Goal: Task Accomplishment & Management: Manage account settings

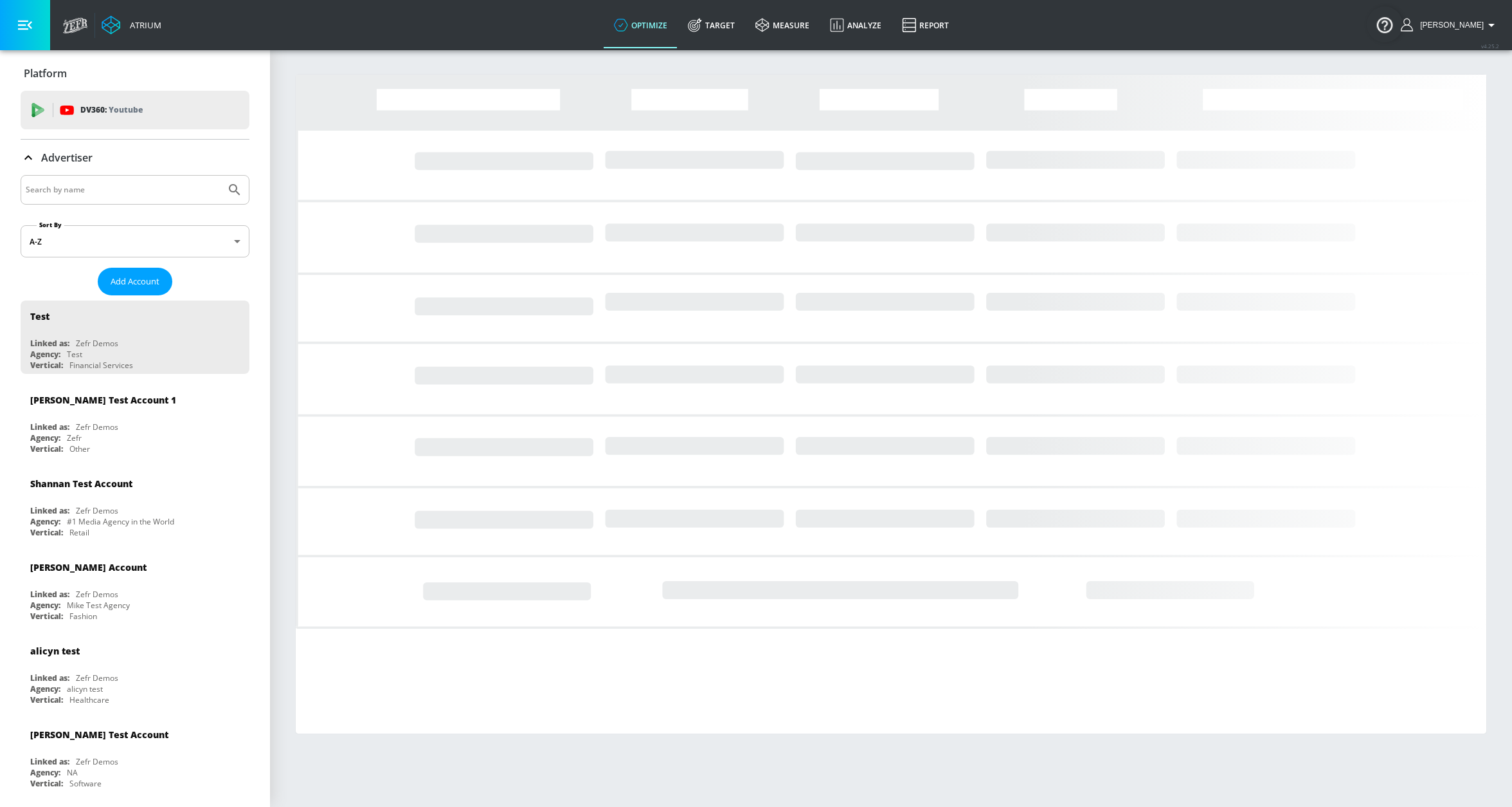
click at [728, 29] on link "Target" at bounding box center [711, 25] width 68 height 46
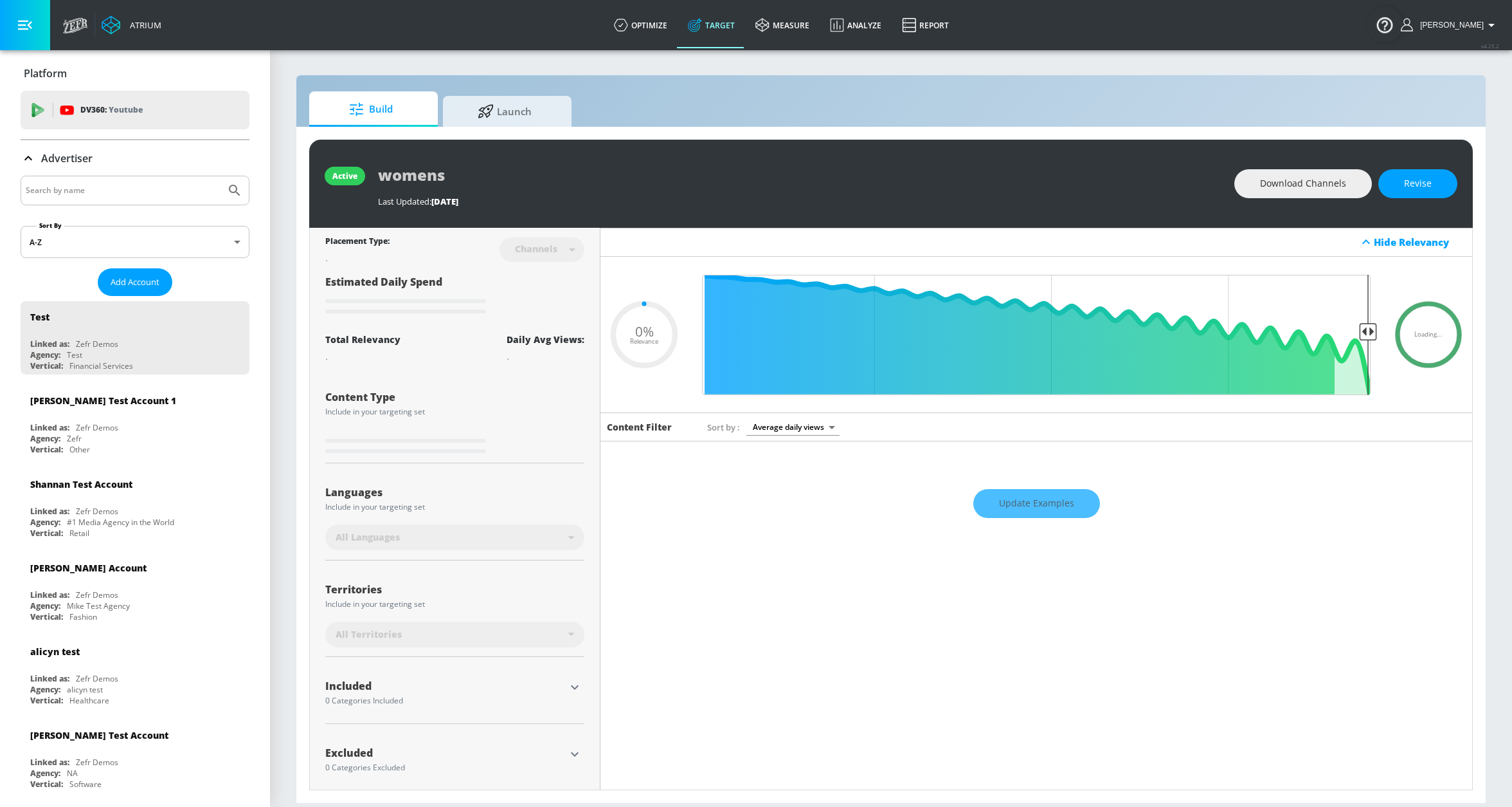
type input "0.05"
click at [143, 175] on div at bounding box center [135, 190] width 229 height 29
click at [138, 182] on input "Search by name" at bounding box center [122, 190] width 195 height 17
type input "sephora"
type input "0.6"
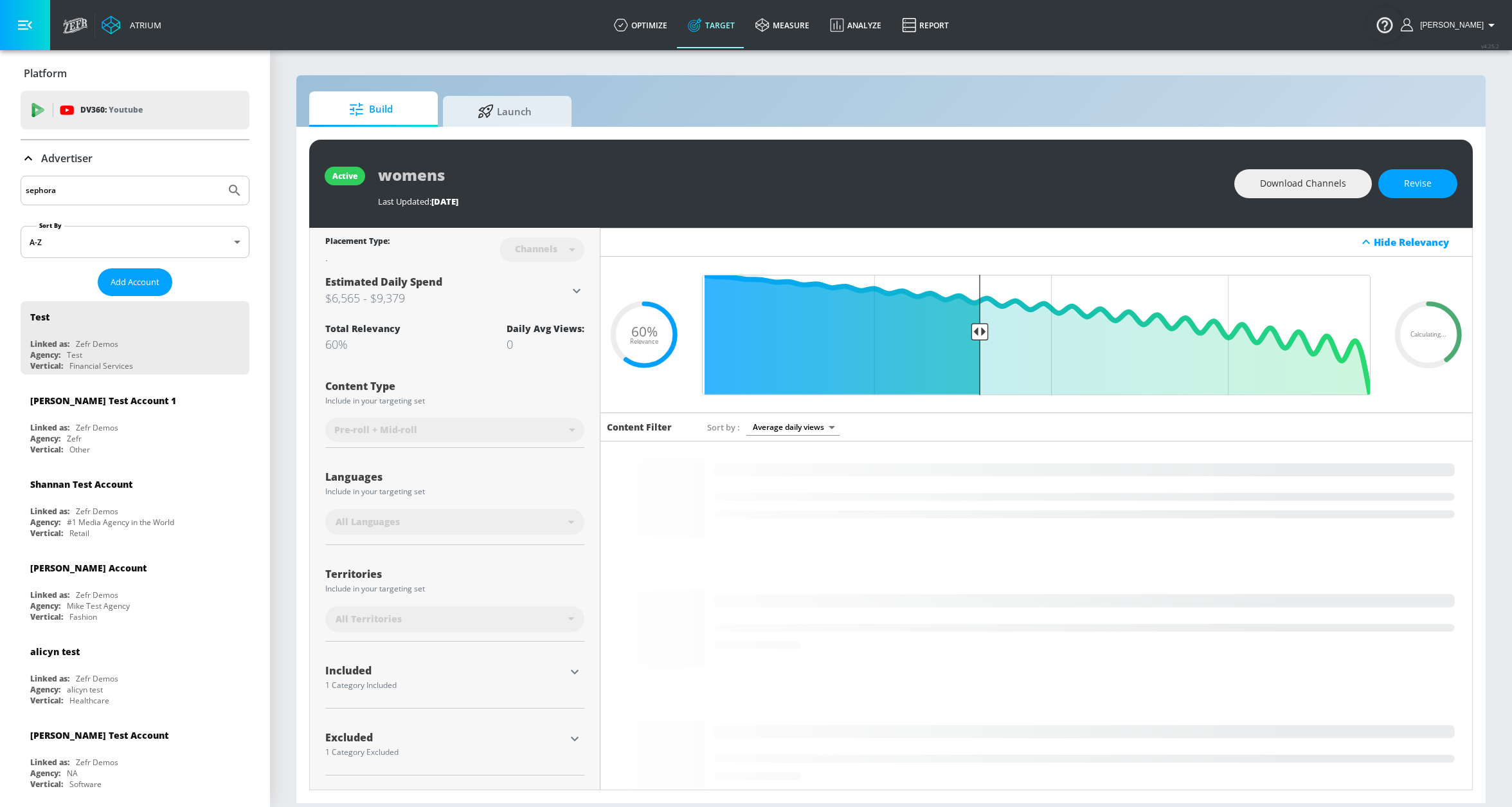
click at [174, 190] on input "sephora" at bounding box center [122, 190] width 195 height 17
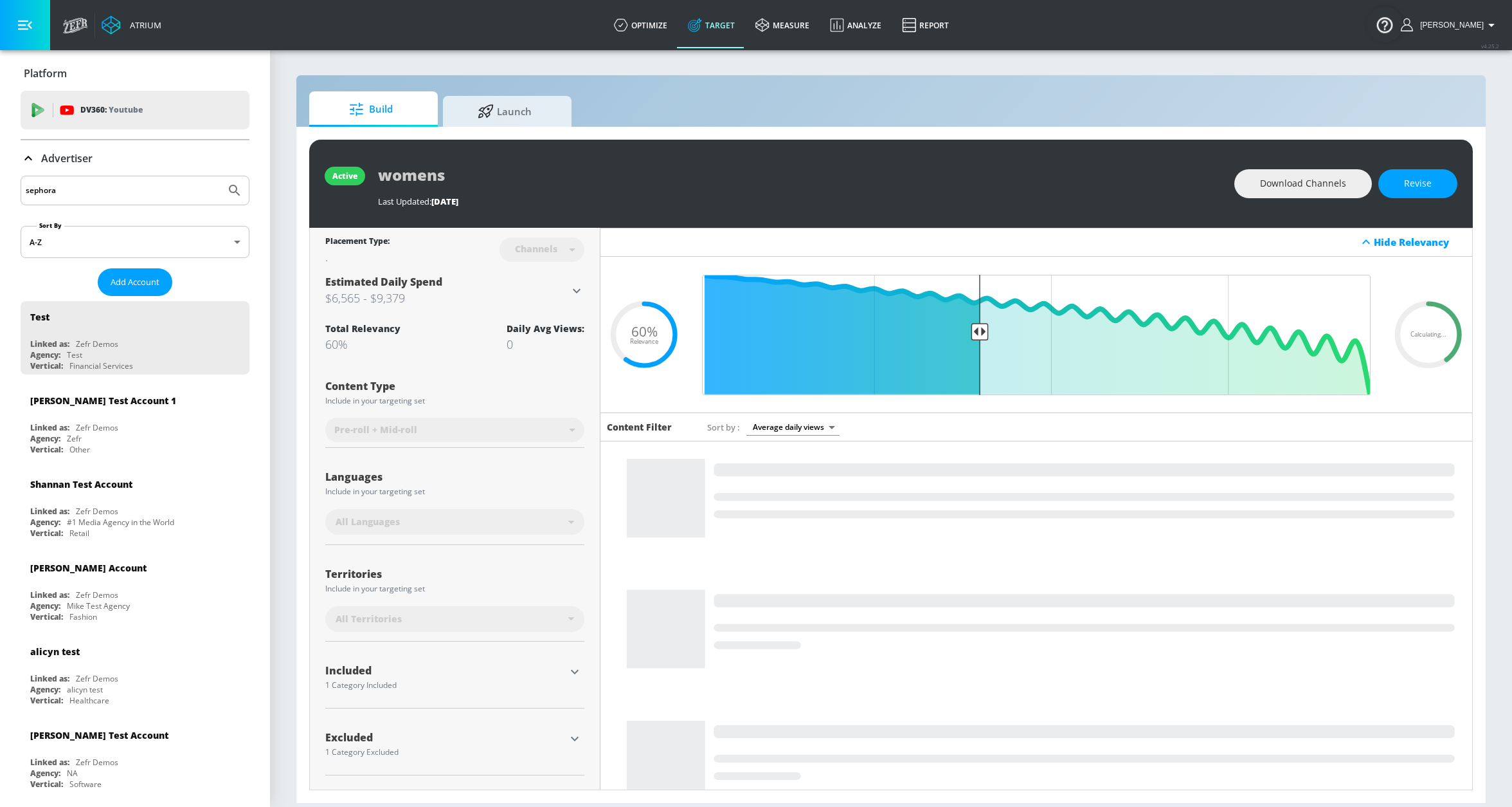
click at [157, 193] on input "sephora" at bounding box center [122, 190] width 195 height 17
type input "sephora"
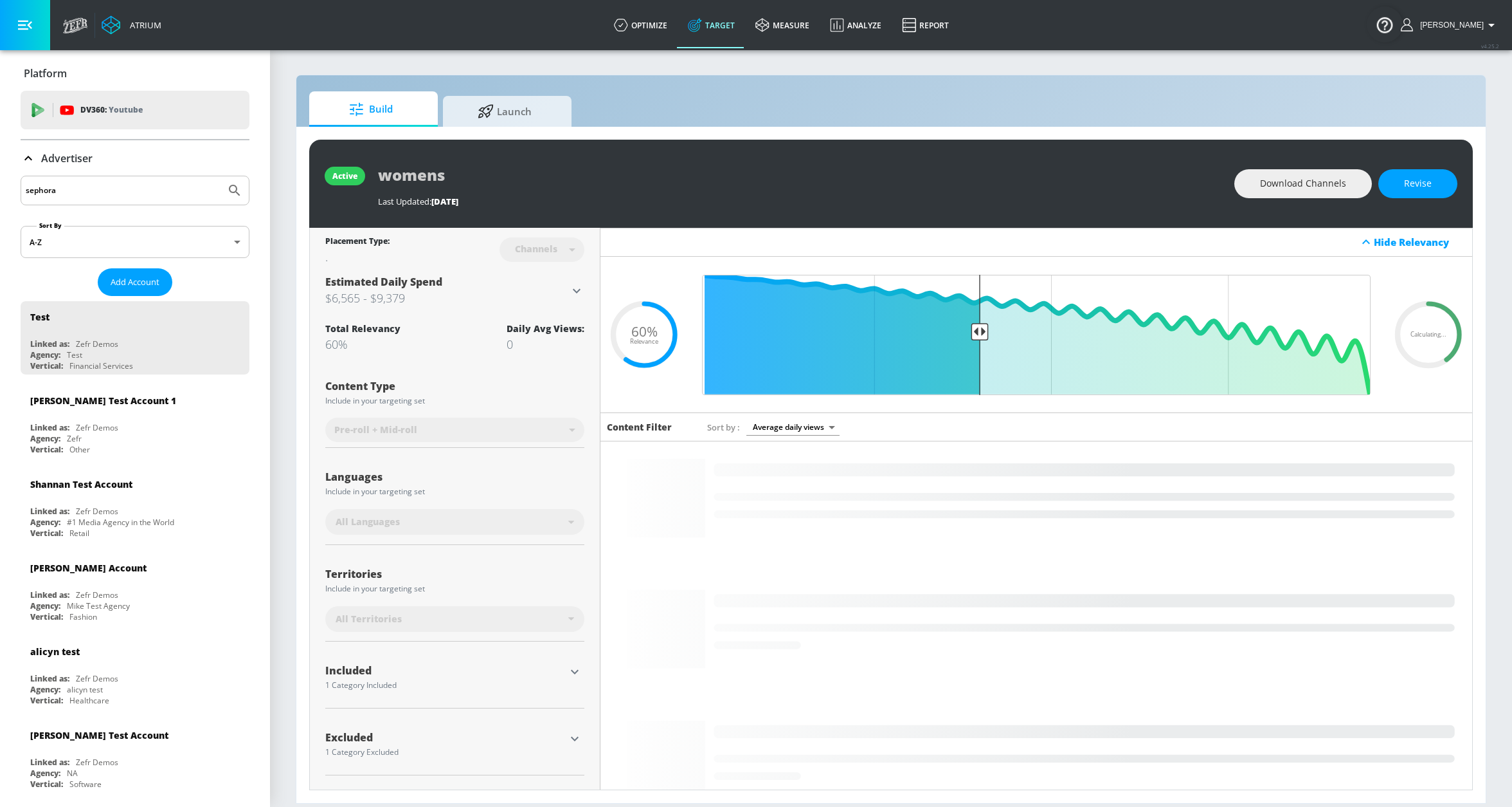
click at [220, 176] on button "Submit Search" at bounding box center [234, 190] width 28 height 28
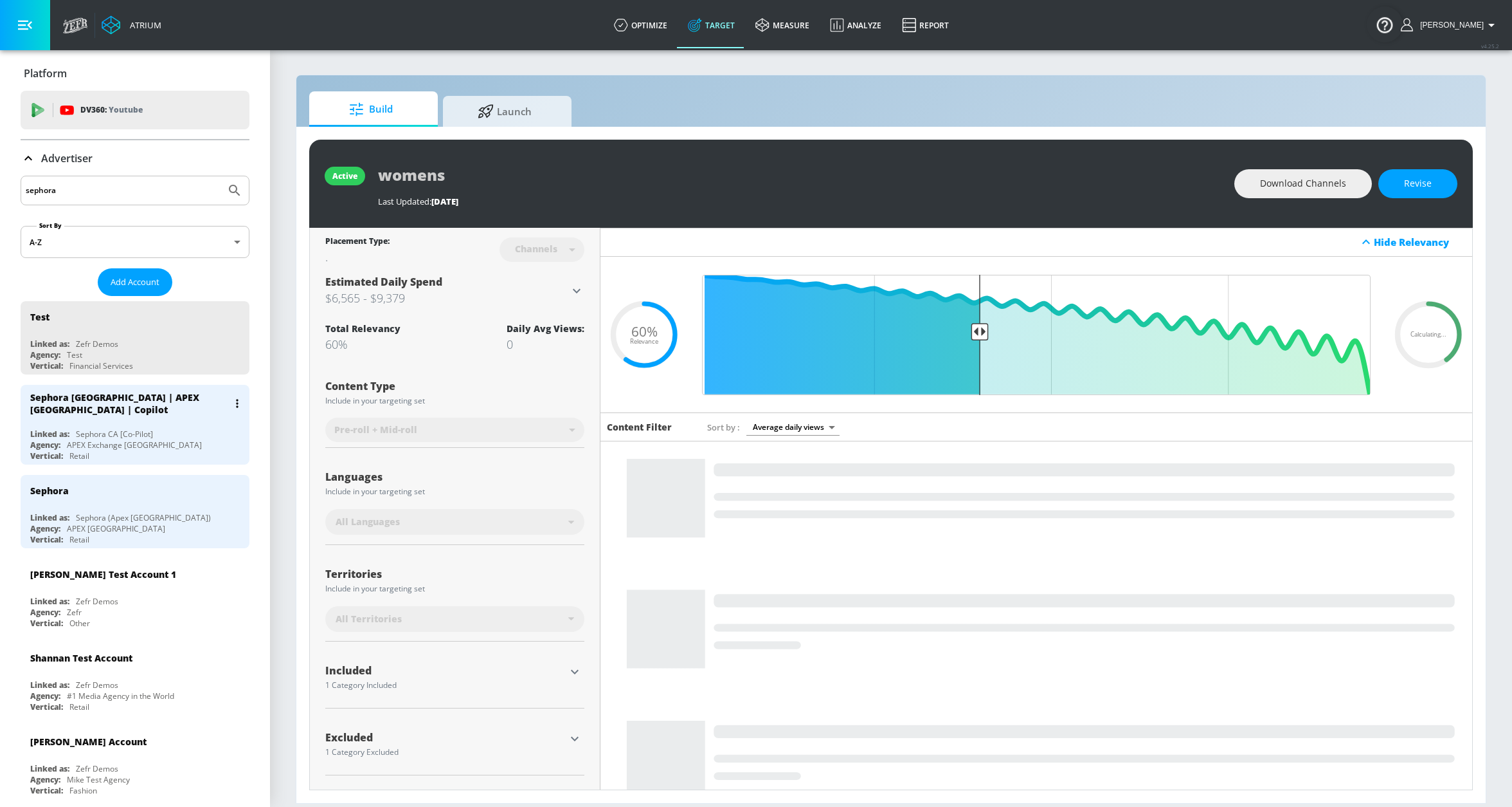
click at [169, 406] on div "Sephora [GEOGRAPHIC_DATA] | APEX [GEOGRAPHIC_DATA] | Copilot" at bounding box center [129, 403] width 198 height 25
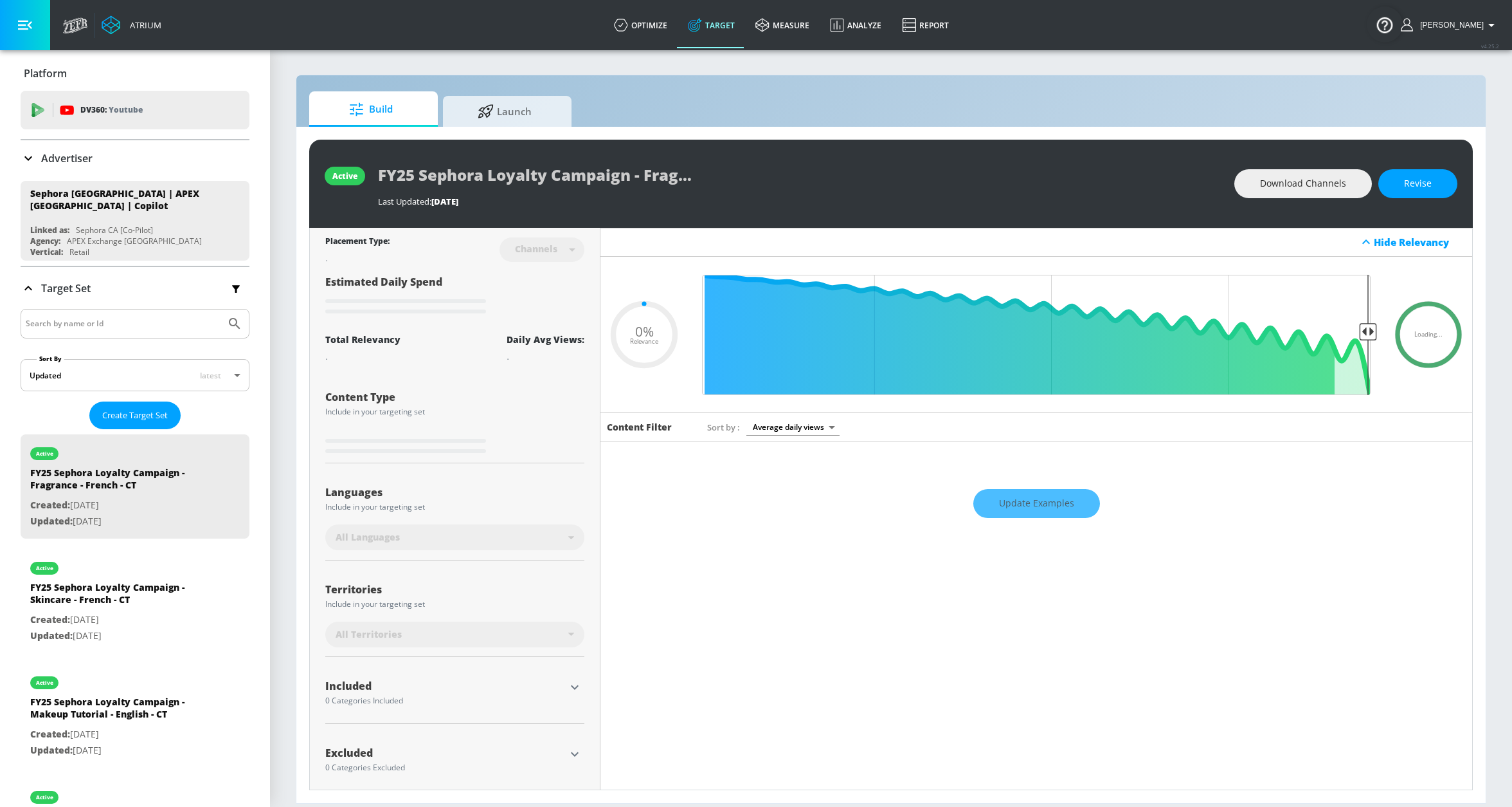
type input "0.05"
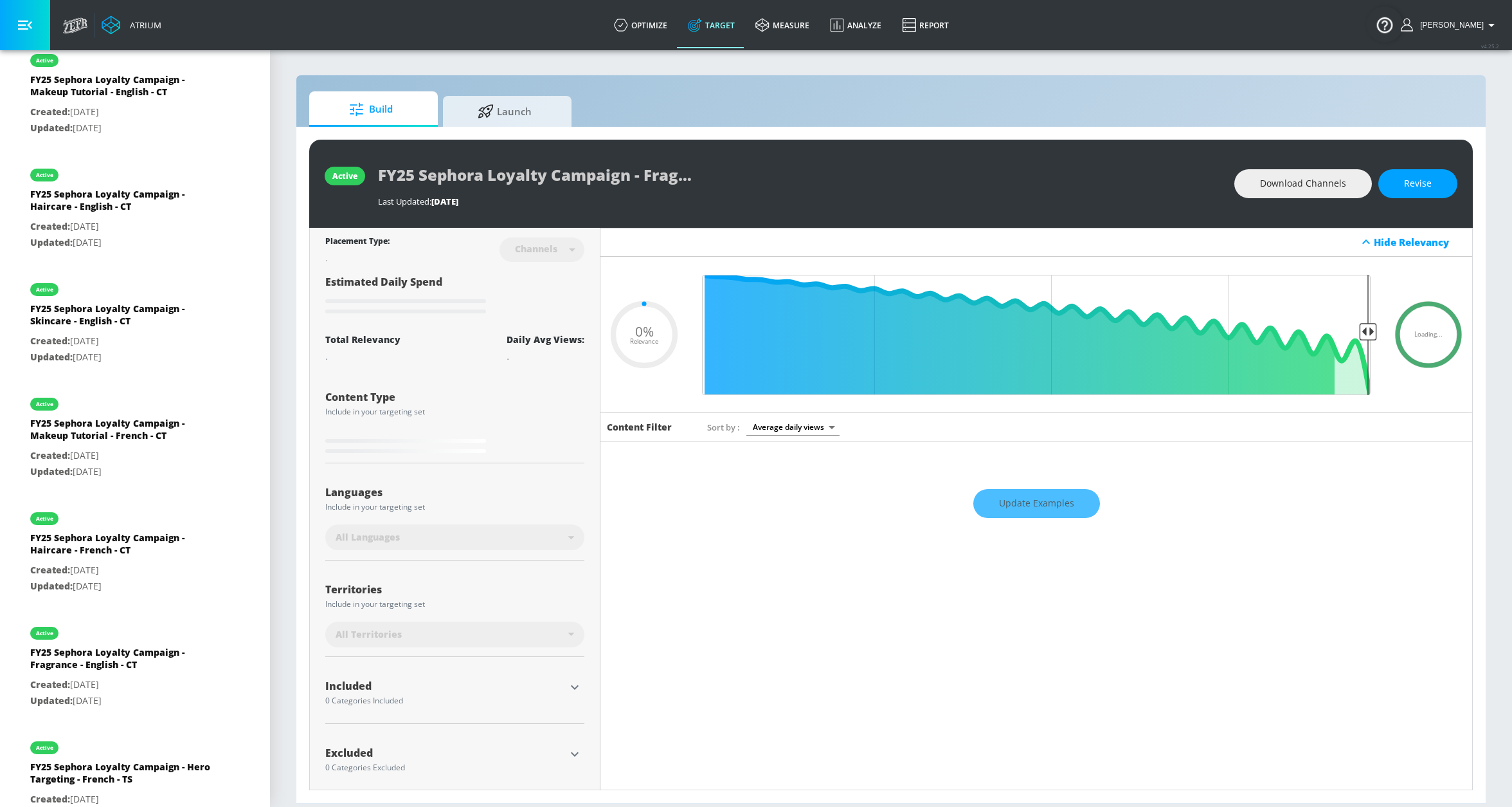
scroll to position [780, 0]
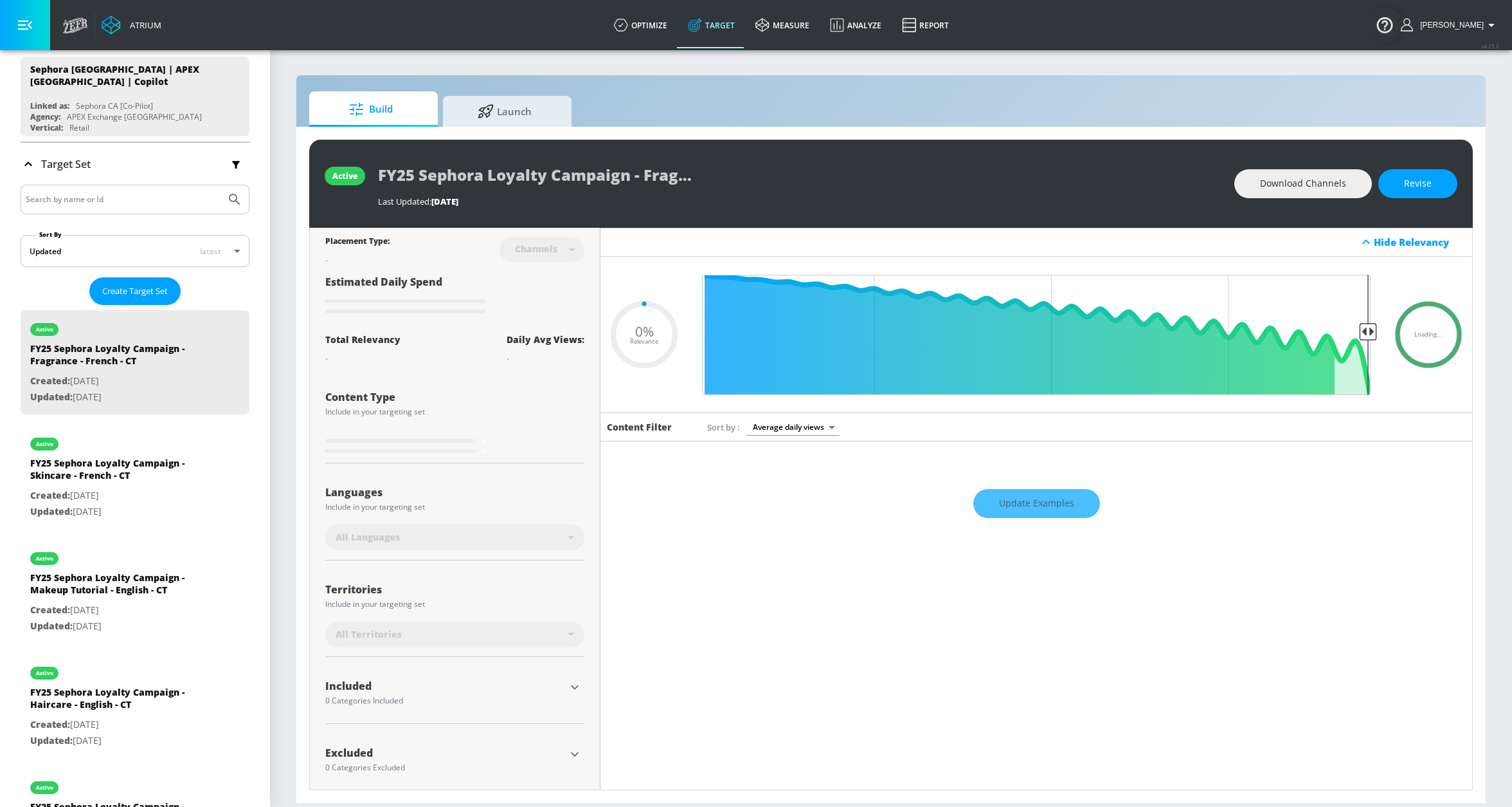
click at [129, 213] on div at bounding box center [135, 200] width 229 height 29
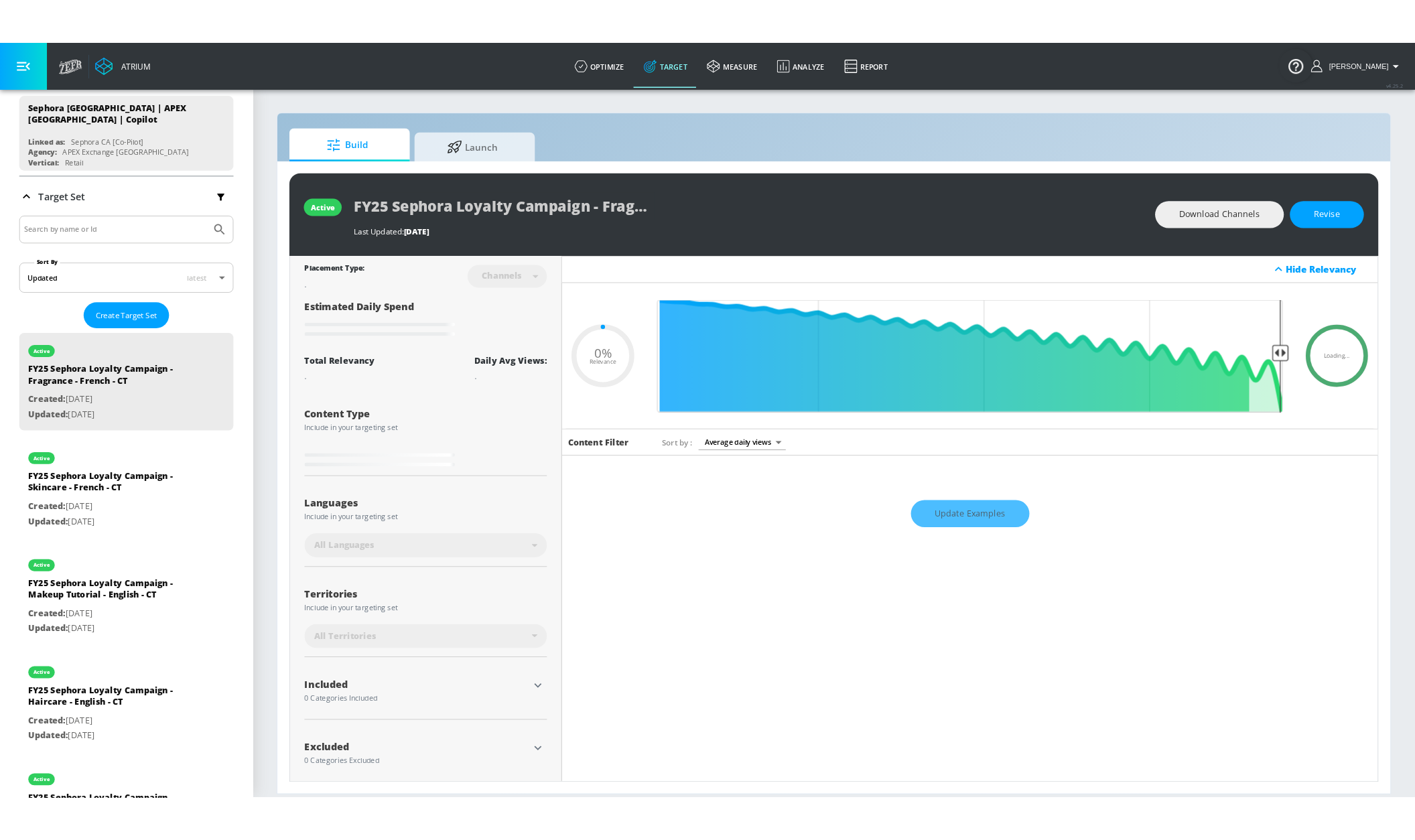
scroll to position [129, 0]
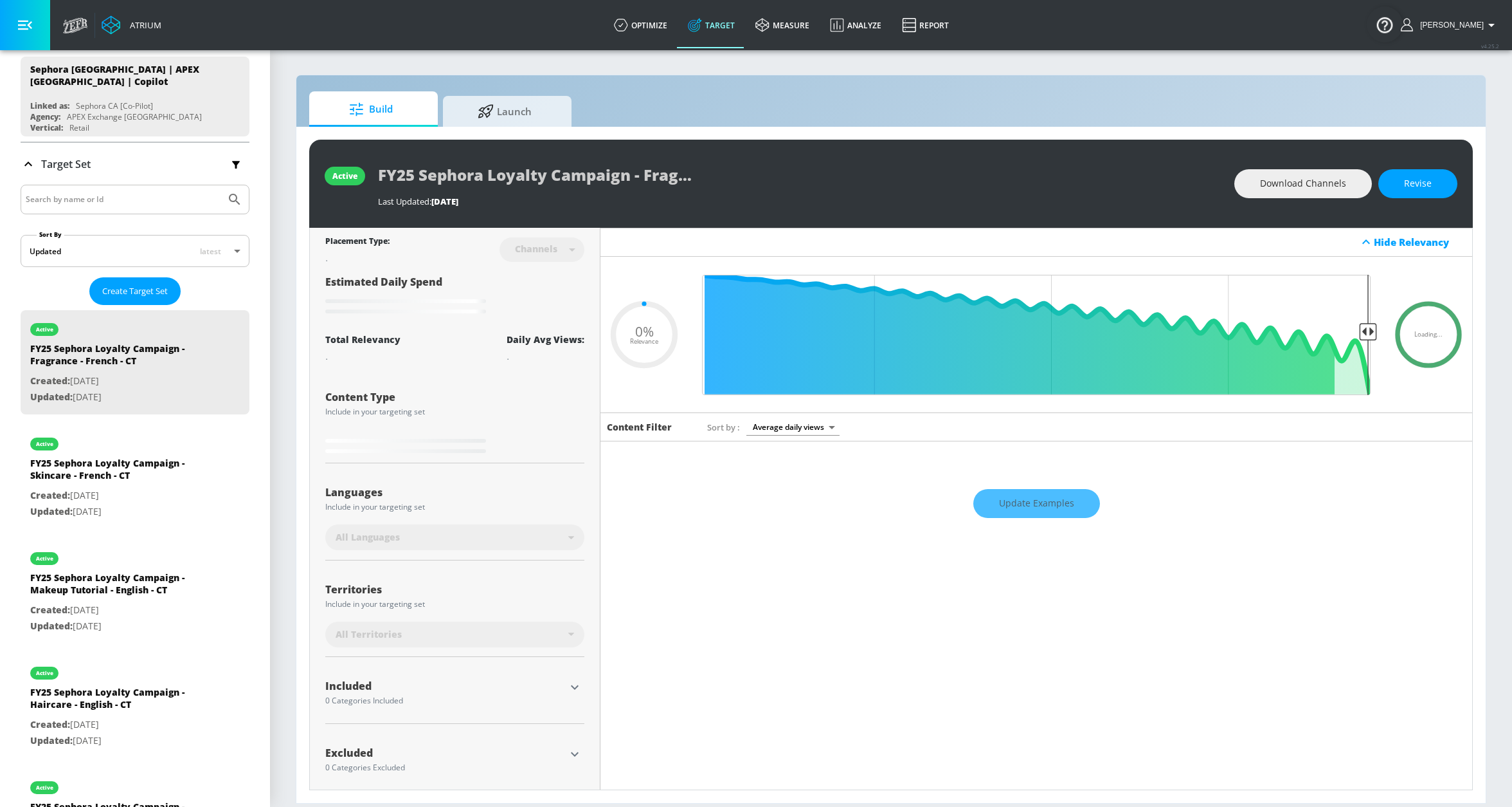
click at [128, 202] on input "Search by name or Id" at bounding box center [122, 199] width 195 height 17
type input "hero"
click at [220, 186] on button "Submit Search" at bounding box center [234, 200] width 28 height 28
type input "0.76"
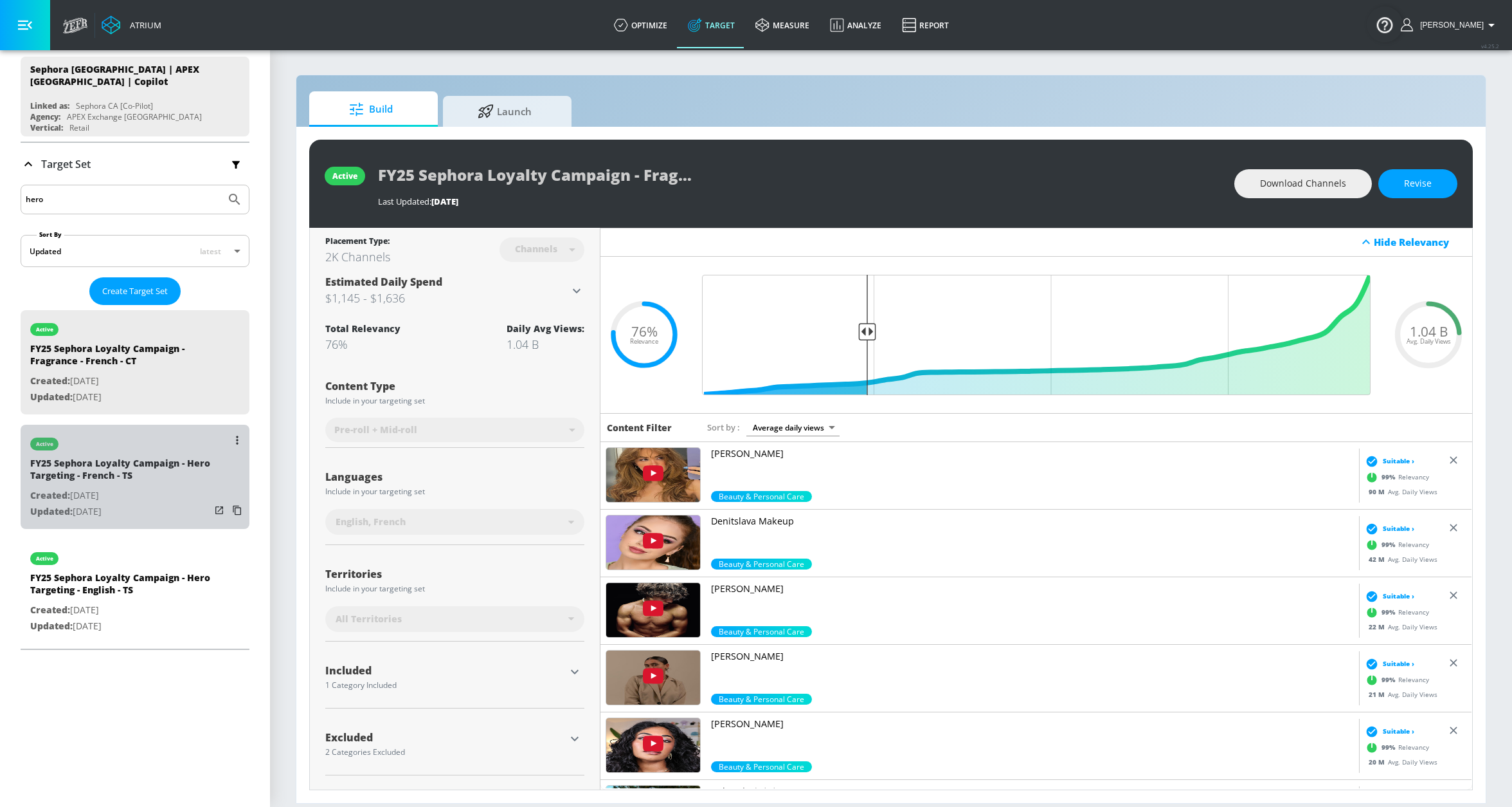
click at [140, 504] on p "Updated: Aug. 25, 2025" at bounding box center [120, 512] width 180 height 16
type input "FY25 Sephora Loyalty Campaign - Hero Targeting - French - TS"
type input "videos"
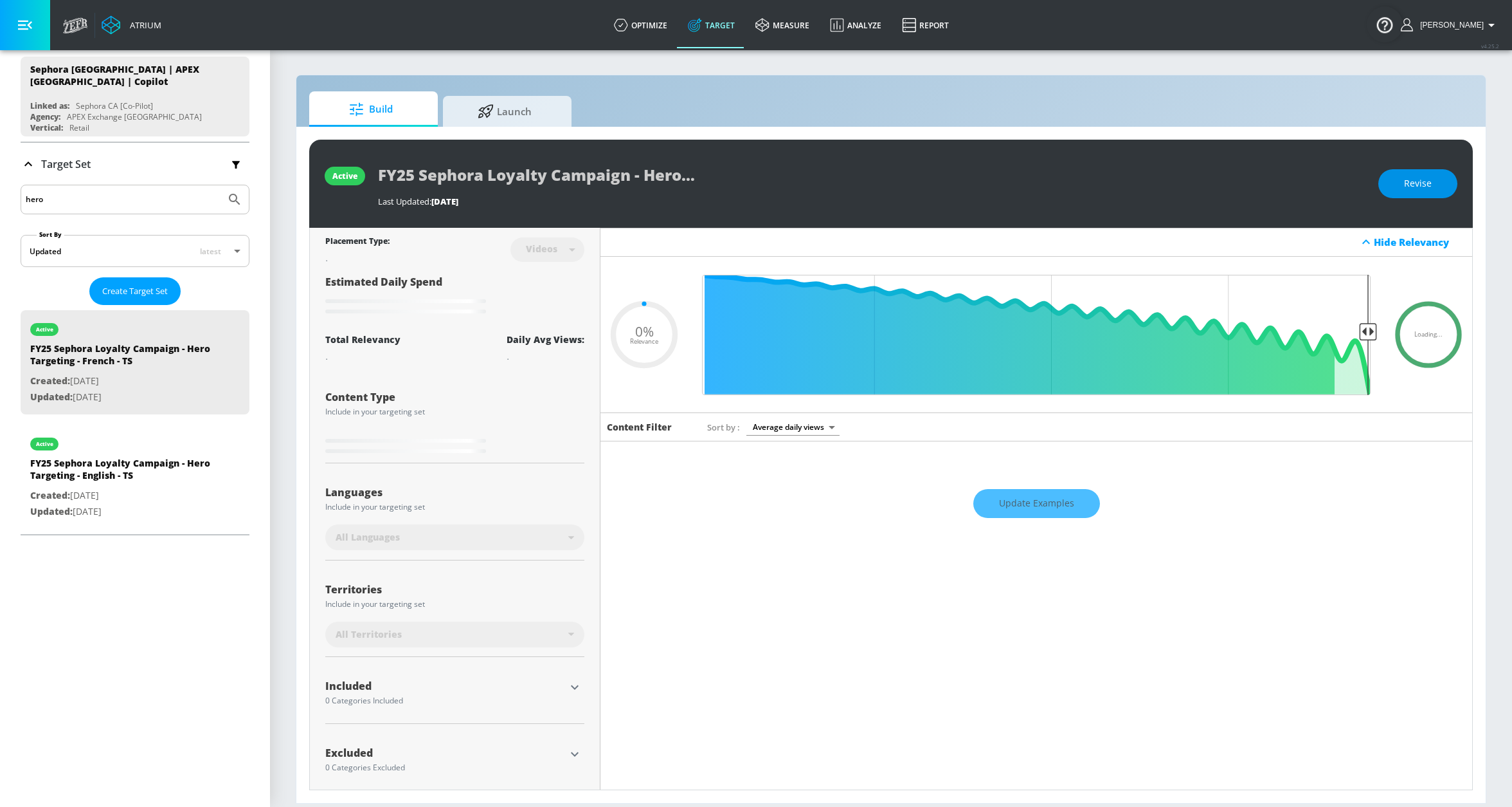
click at [1417, 177] on span "Revise" at bounding box center [1418, 184] width 27 height 16
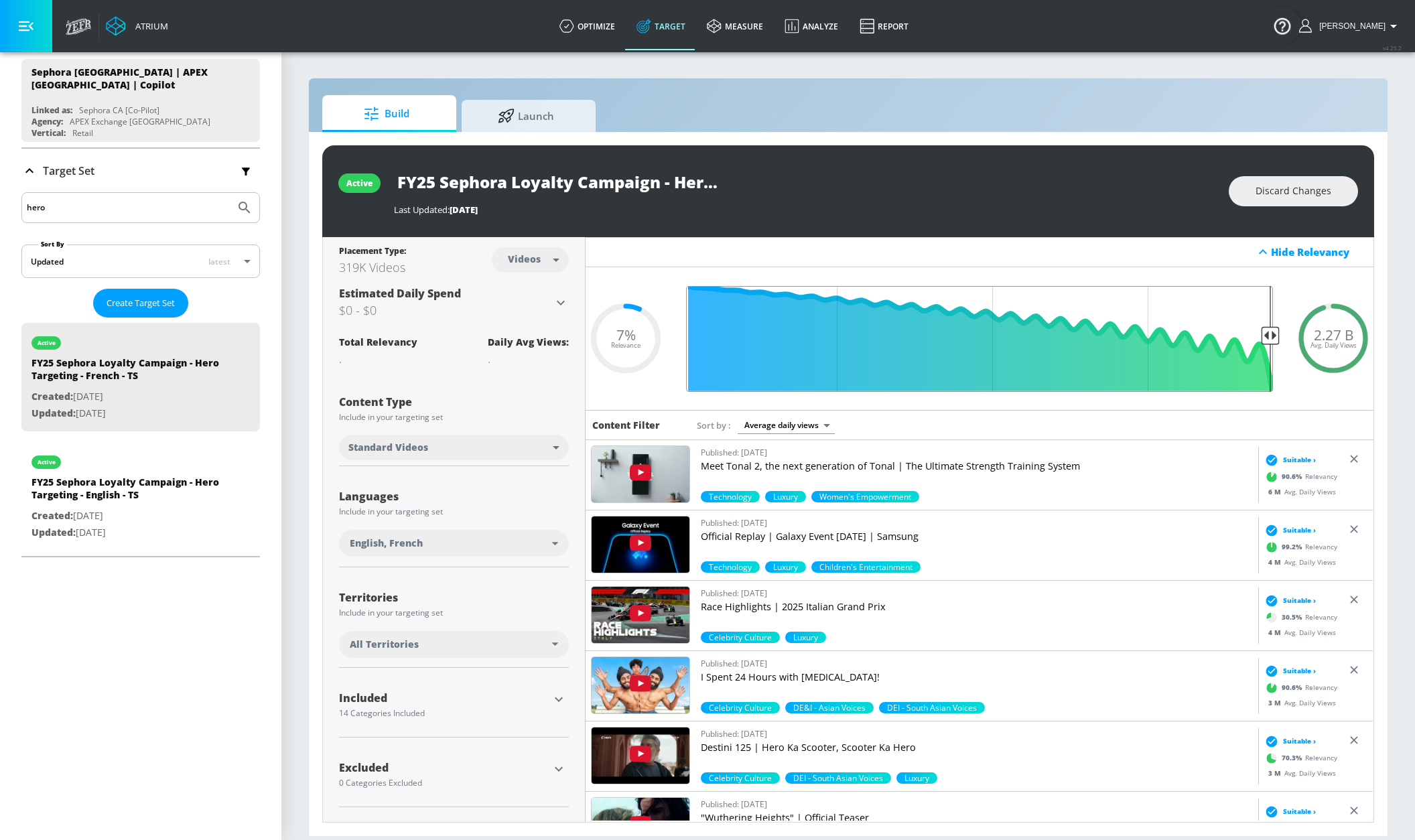
drag, startPoint x: 1257, startPoint y: 334, endPoint x: 1289, endPoint y: 336, distance: 32.1
type input "0.05"
click at [1280, 336] on input "Final Threshold" at bounding box center [979, 339] width 600 height 106
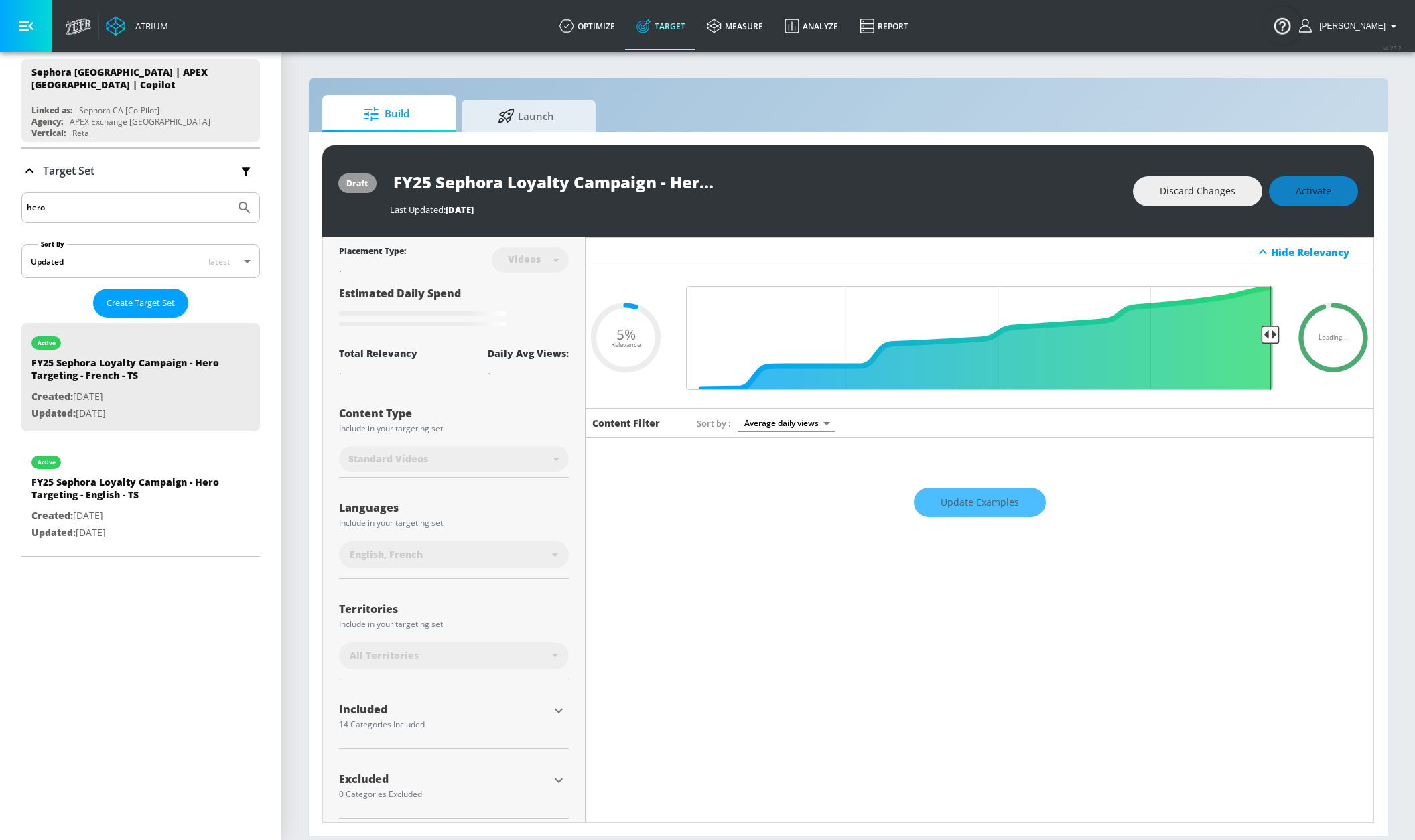
click at [808, 219] on div "draft FY25 Sephora Loyalty Campaign - Hero Targeting - French - TS Last Updated…" at bounding box center [848, 191] width 1052 height 92
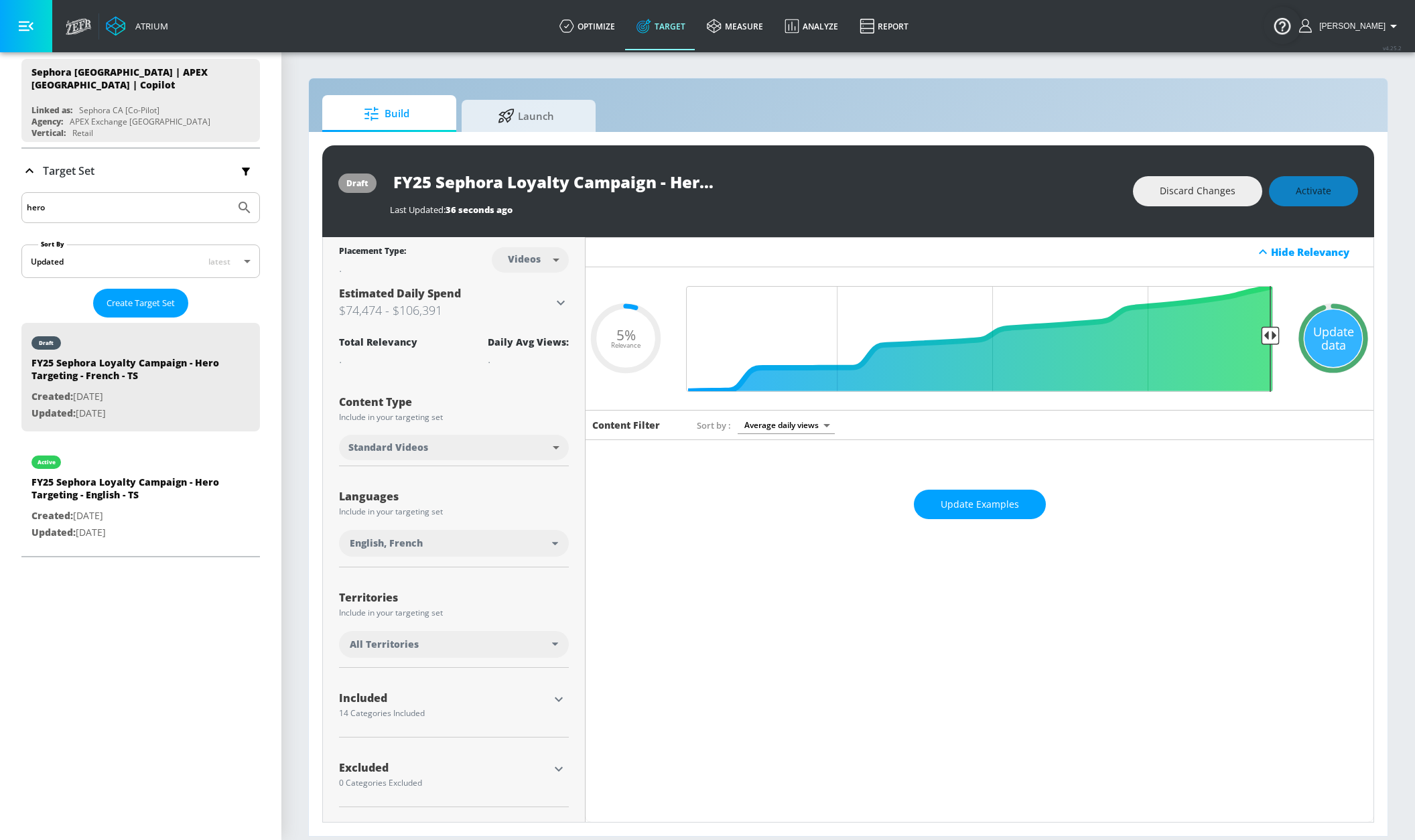
click at [1335, 347] on div "Update data" at bounding box center [1333, 338] width 58 height 58
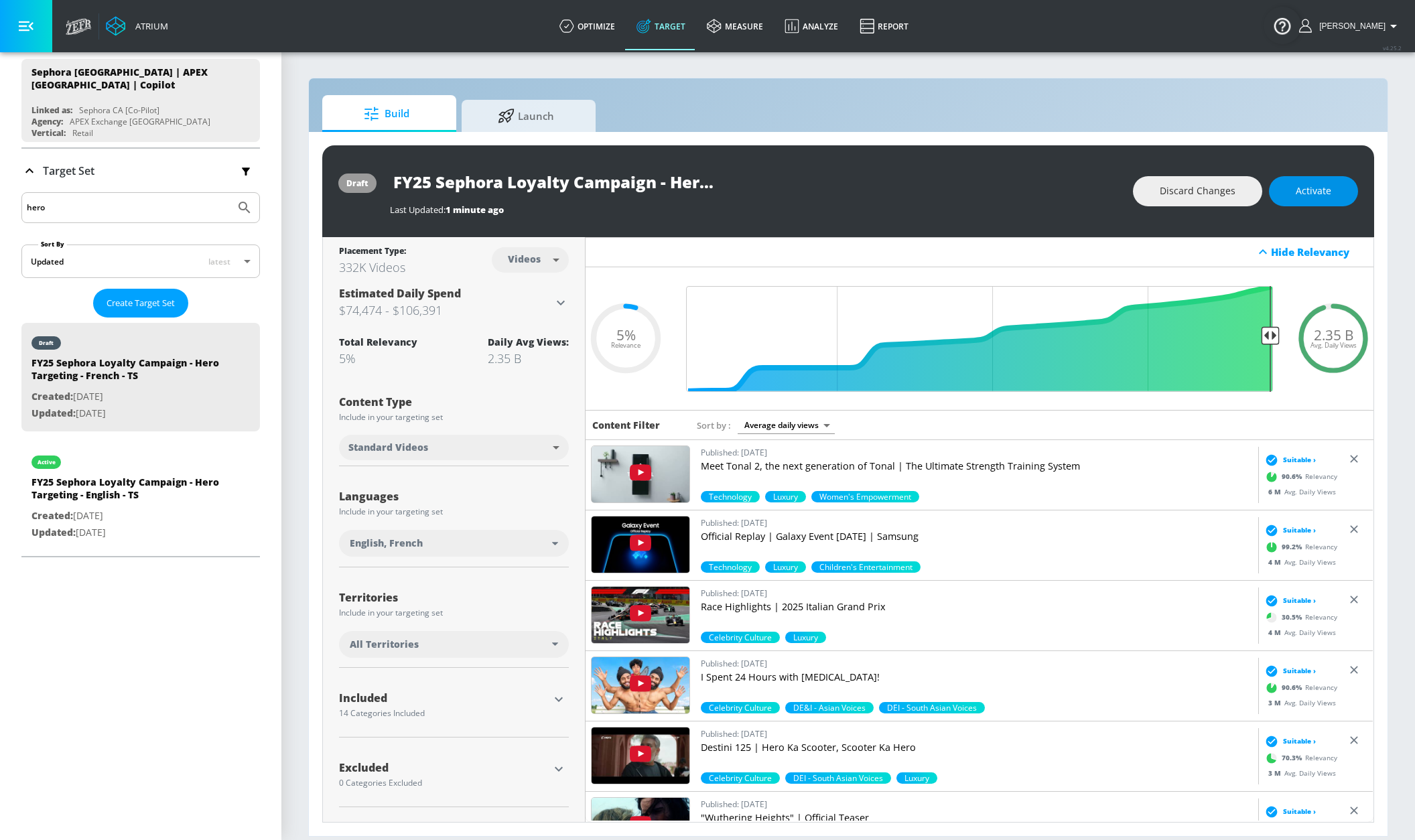
click at [1316, 192] on span "Activate" at bounding box center [1313, 191] width 36 height 17
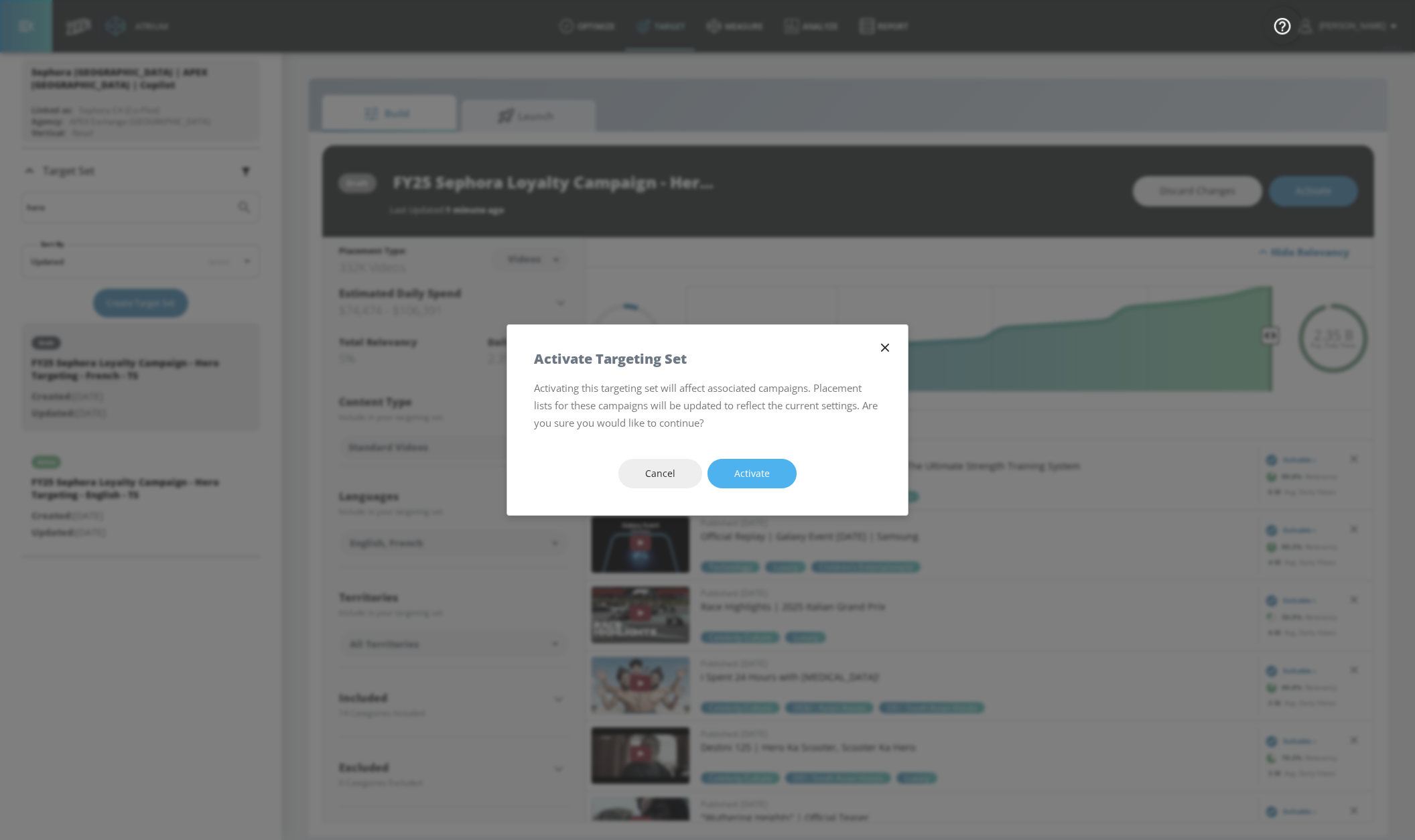
click at [756, 471] on span "Activate" at bounding box center [752, 474] width 36 height 17
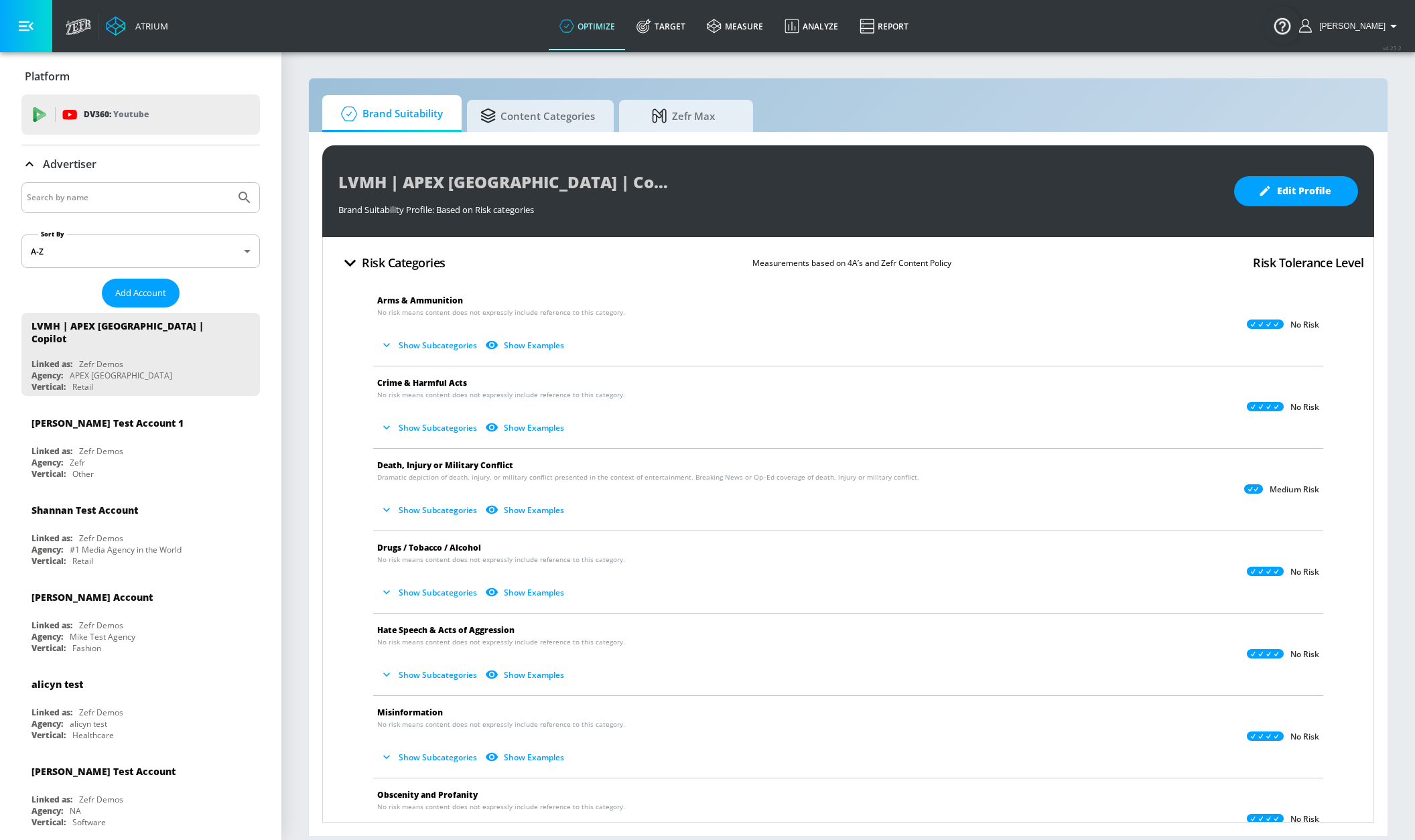
click at [107, 204] on input "Search by name" at bounding box center [128, 197] width 203 height 17
type input "sephora"
click at [229, 183] on button "Submit Search" at bounding box center [244, 197] width 29 height 29
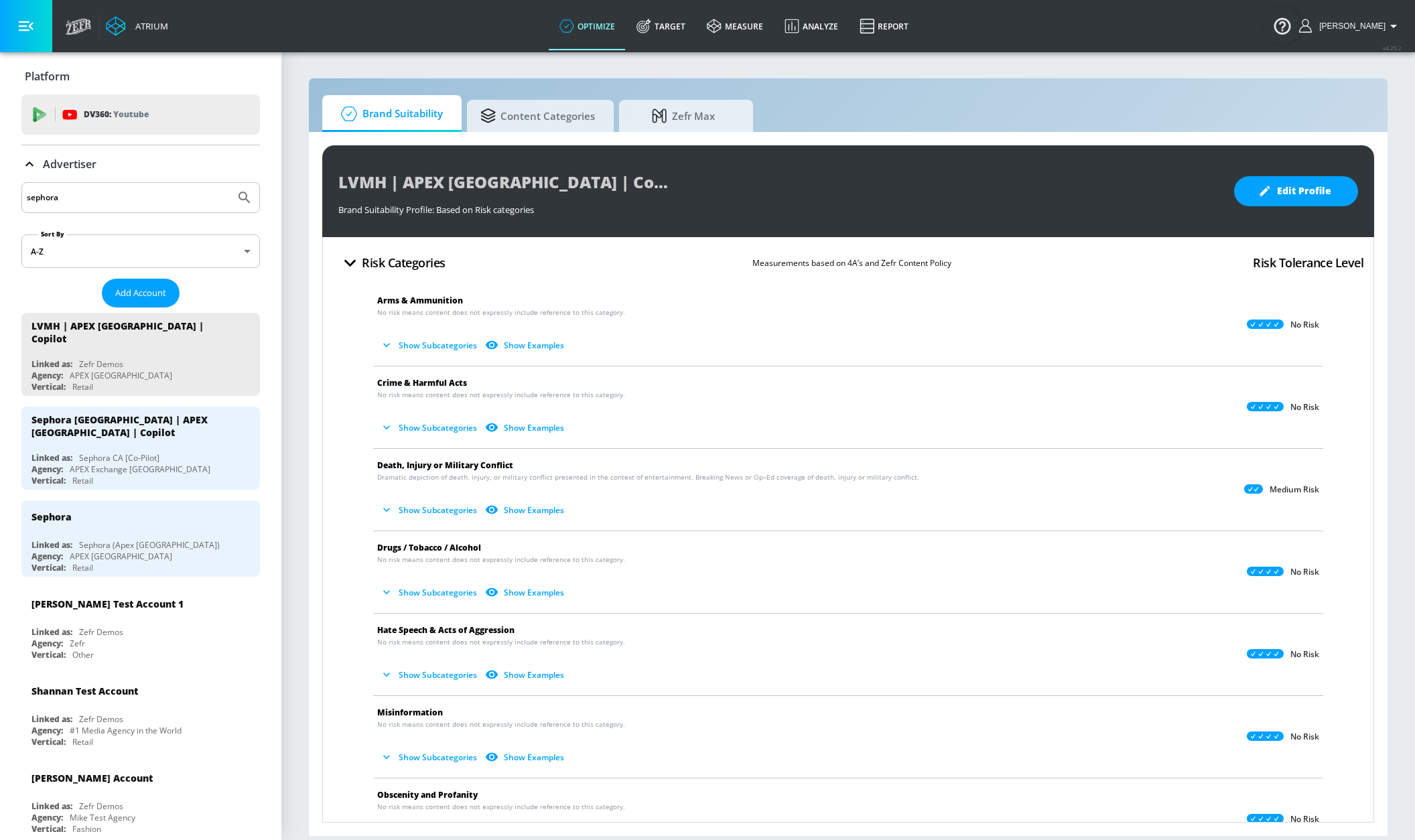
drag, startPoint x: 656, startPoint y: 29, endPoint x: 233, endPoint y: 151, distance: 440.2
click at [651, 29] on icon at bounding box center [644, 26] width 15 height 15
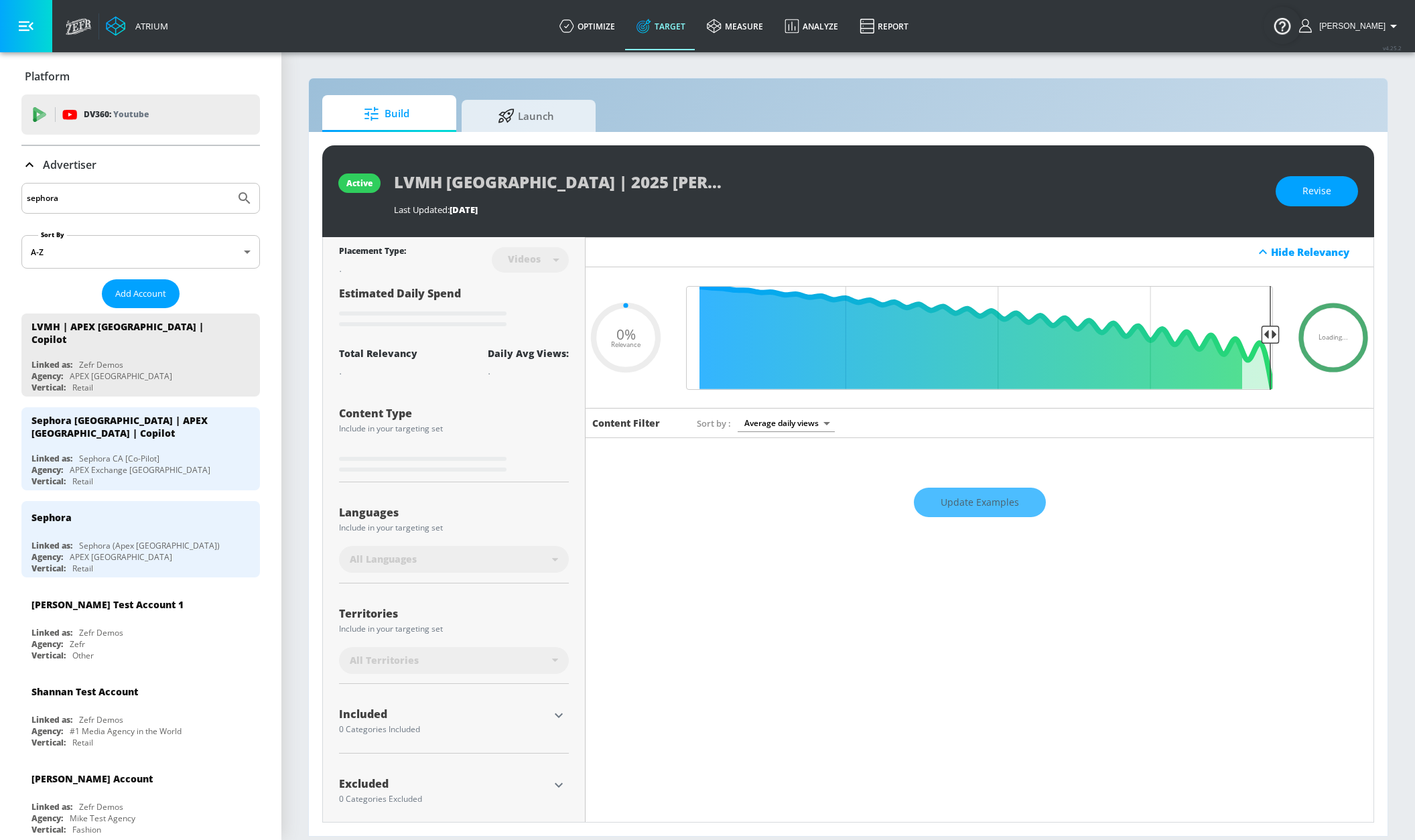
type input "0.05"
click at [100, 201] on input "sephora" at bounding box center [128, 198] width 203 height 17
click at [135, 198] on input "sephora" at bounding box center [128, 198] width 203 height 17
click at [167, 438] on div "Sephora [GEOGRAPHIC_DATA] | APEX [GEOGRAPHIC_DATA] | Copilot" at bounding box center [144, 427] width 225 height 39
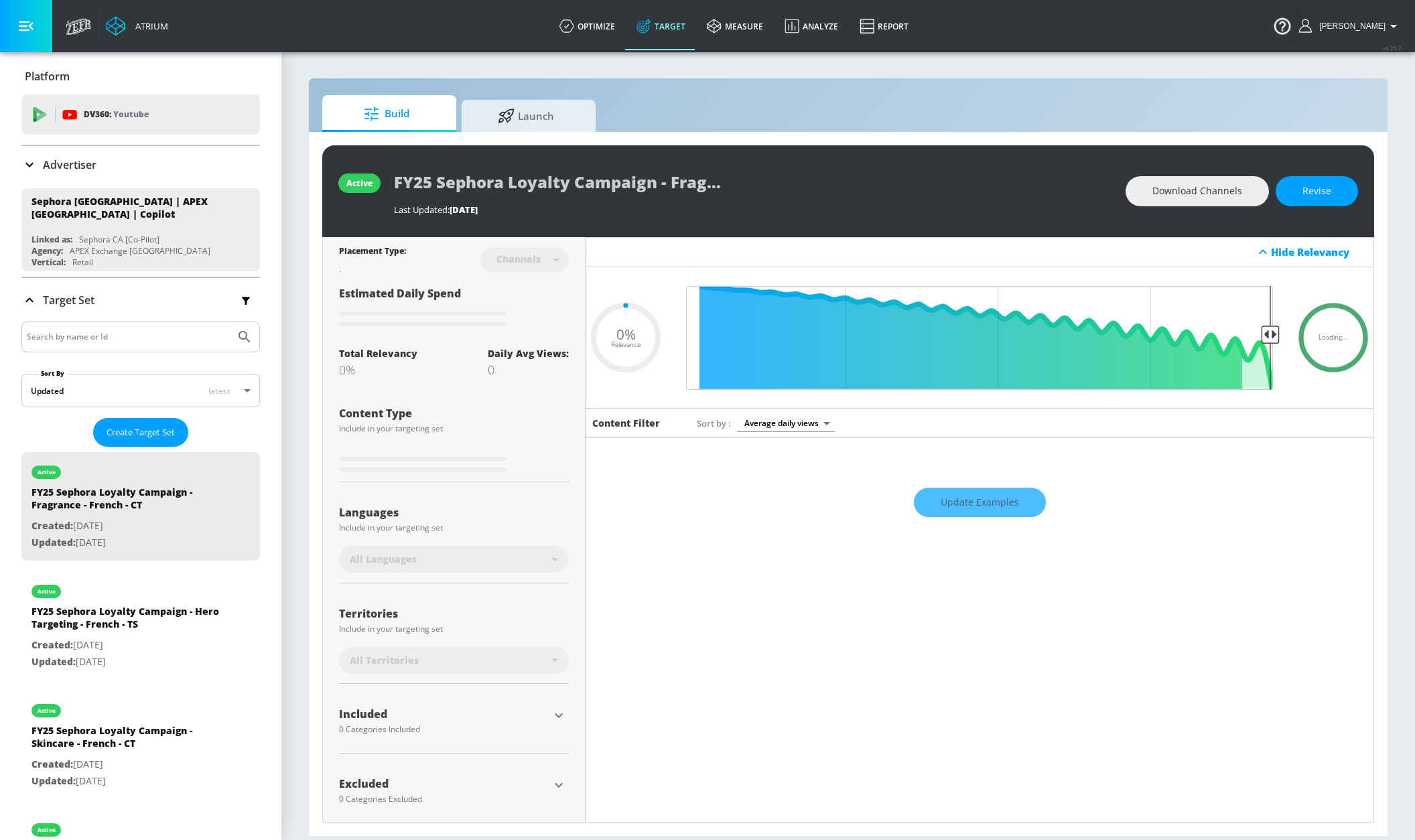
type input "0.05"
click at [145, 348] on div at bounding box center [141, 337] width 239 height 31
click at [146, 340] on input "Search by name or Id" at bounding box center [128, 337] width 203 height 17
type input "hero"
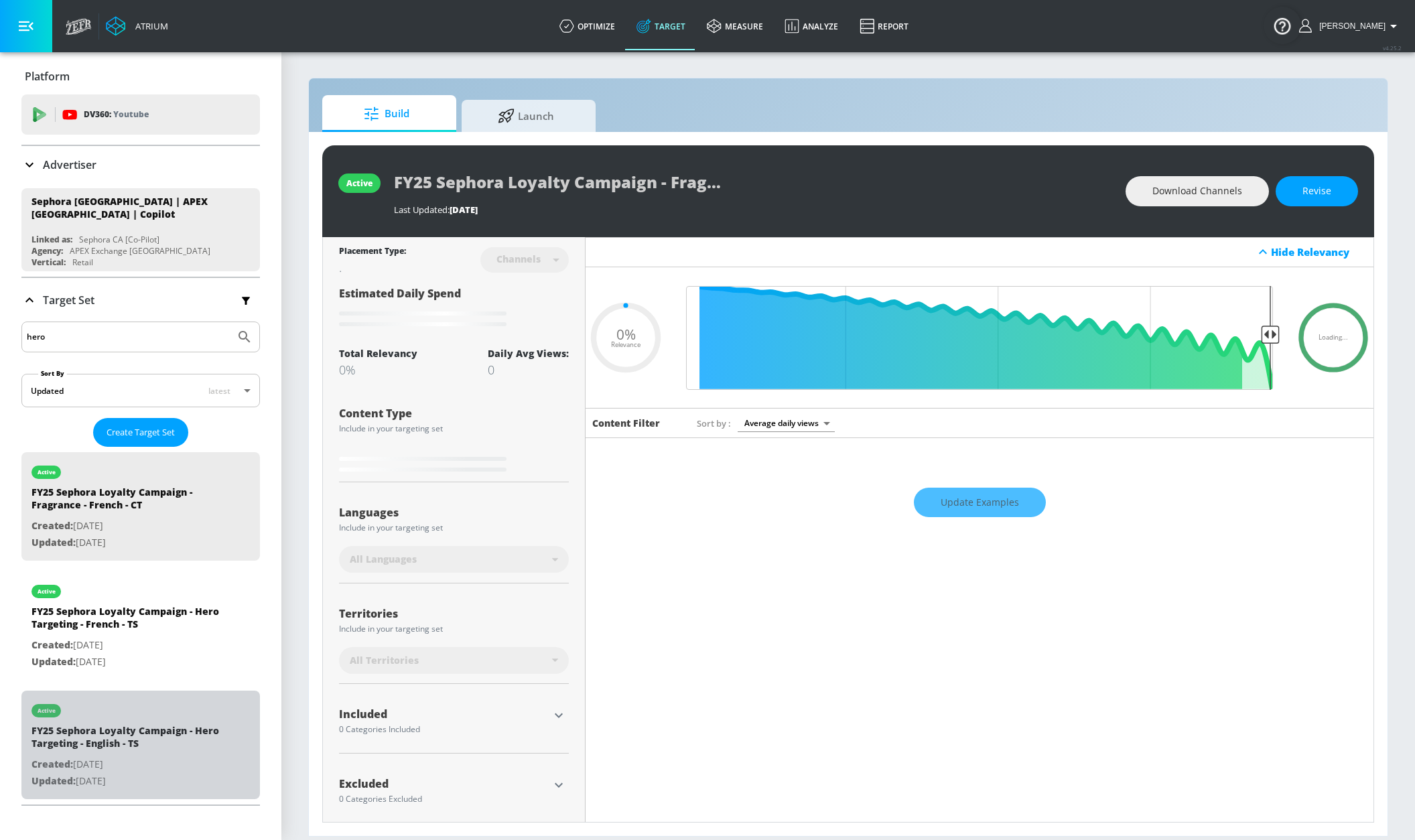
click at [169, 711] on div "active" at bounding box center [125, 707] width 188 height 33
type input "FY25 Sephora Loyalty Campaign - Hero Targeting - English - TS"
type input "videos"
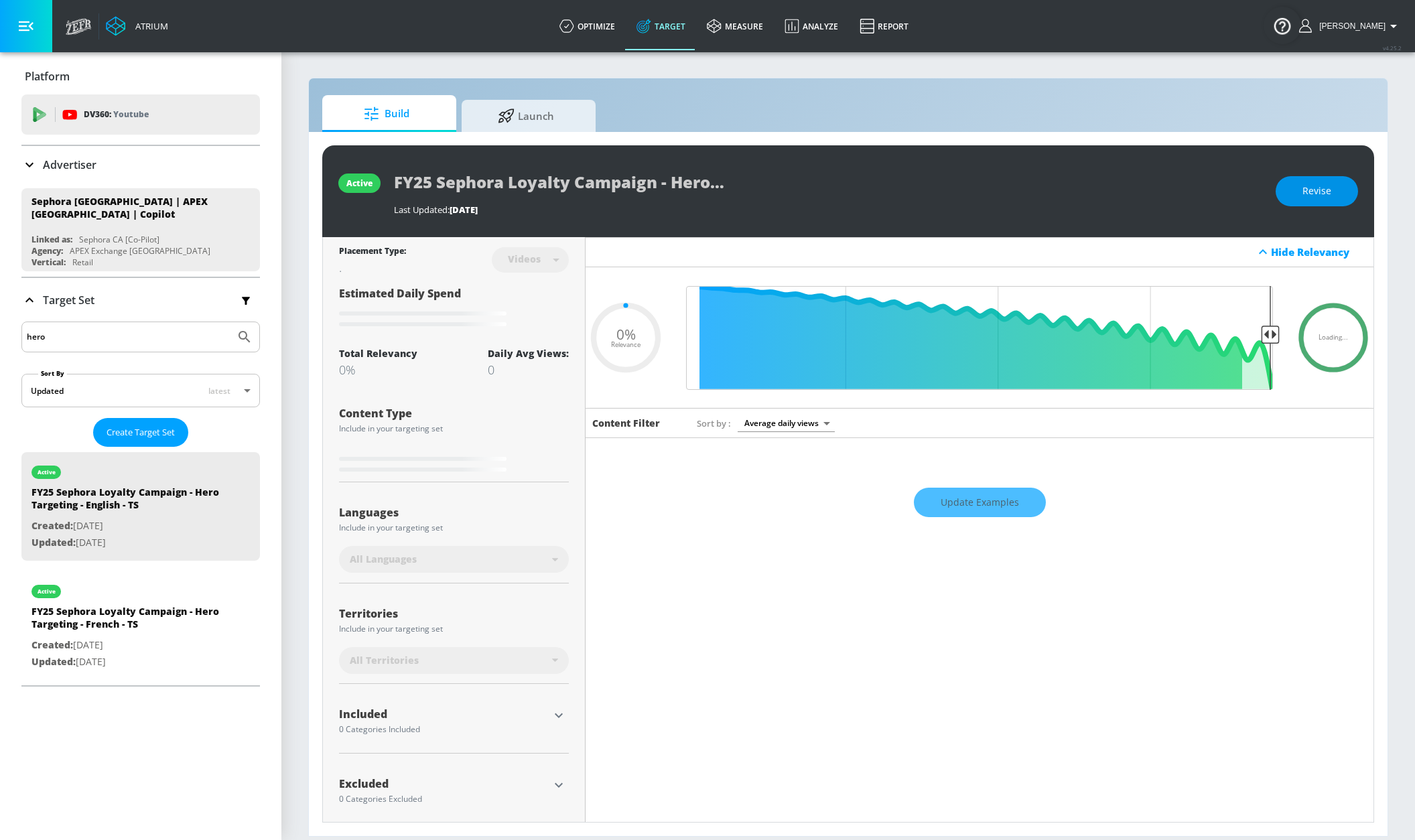
click at [1314, 192] on span "Revise" at bounding box center [1316, 191] width 29 height 17
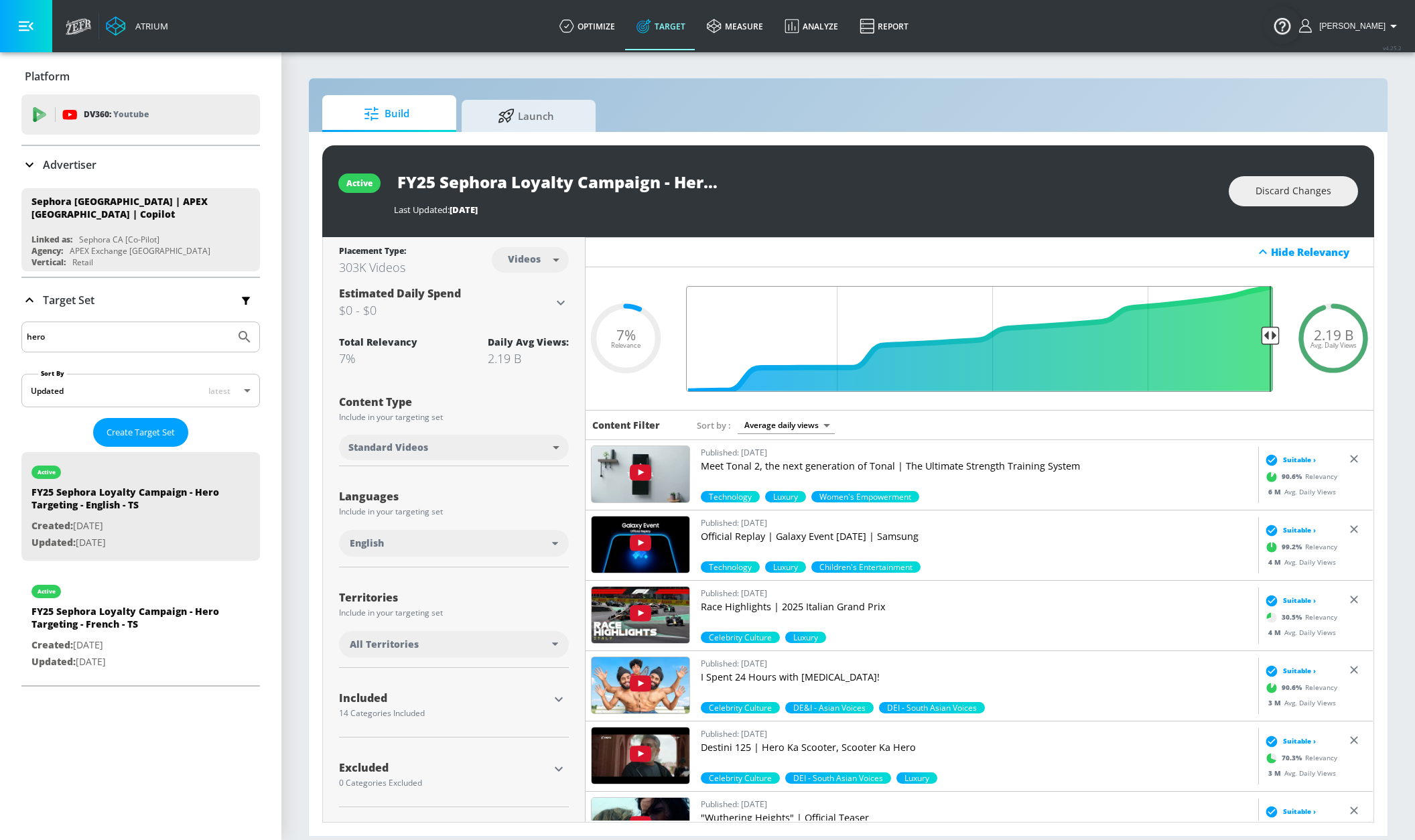
drag, startPoint x: 1267, startPoint y: 334, endPoint x: 1314, endPoint y: 337, distance: 47.1
type input "0.05"
click at [1280, 337] on input "Final Threshold" at bounding box center [979, 339] width 600 height 106
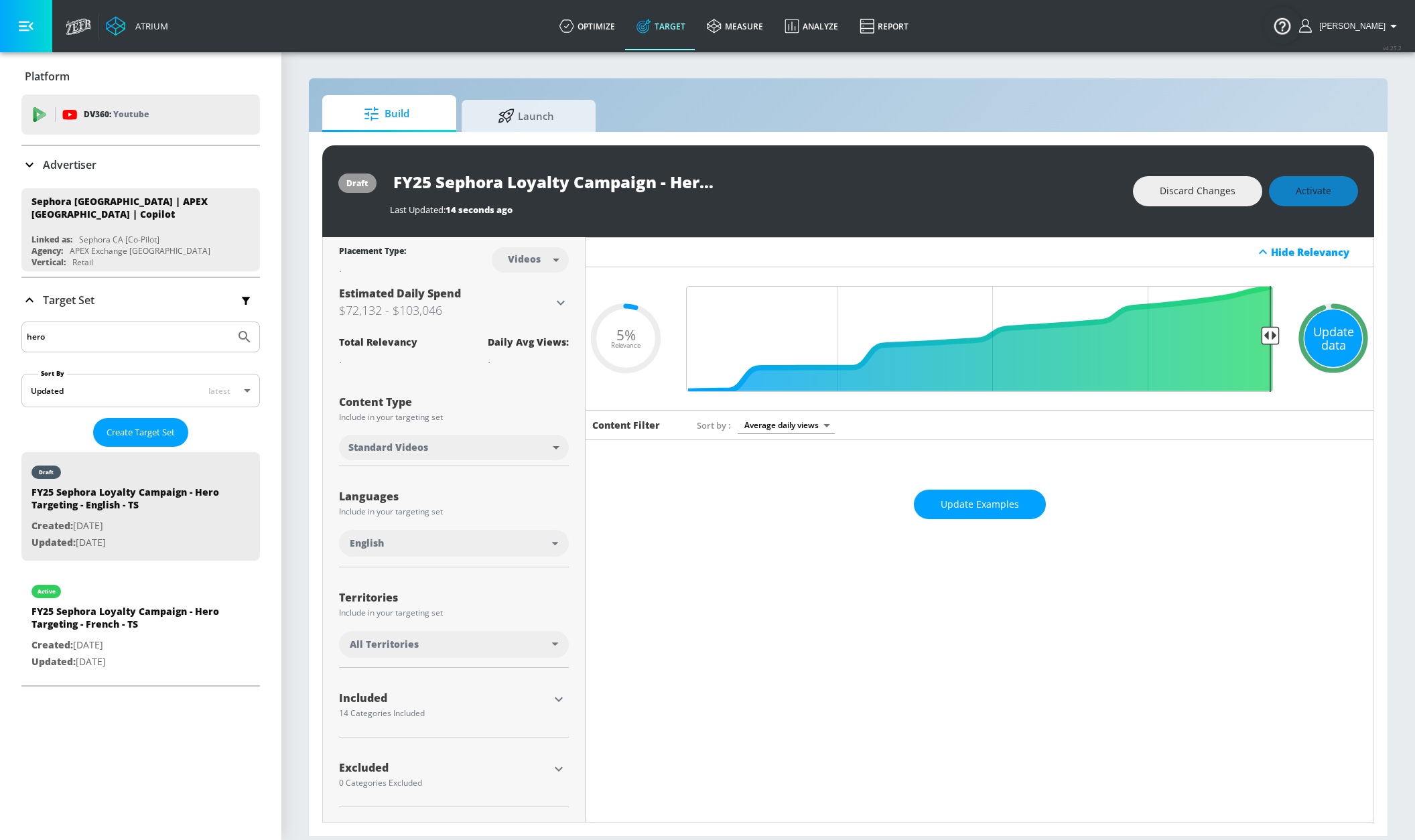
click at [1340, 331] on div "Update data" at bounding box center [1333, 338] width 58 height 58
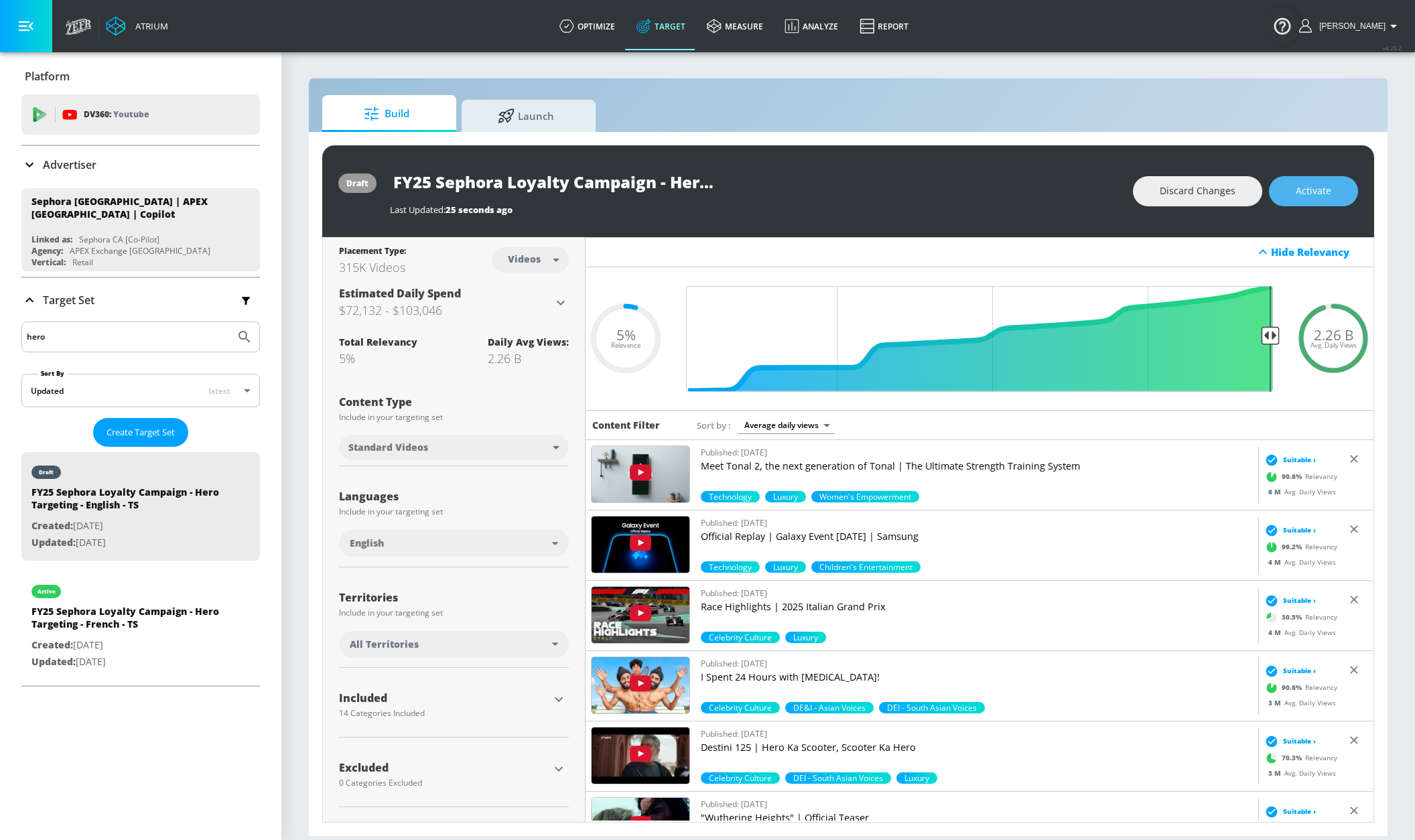
click at [1315, 189] on span "Activate" at bounding box center [1313, 191] width 36 height 17
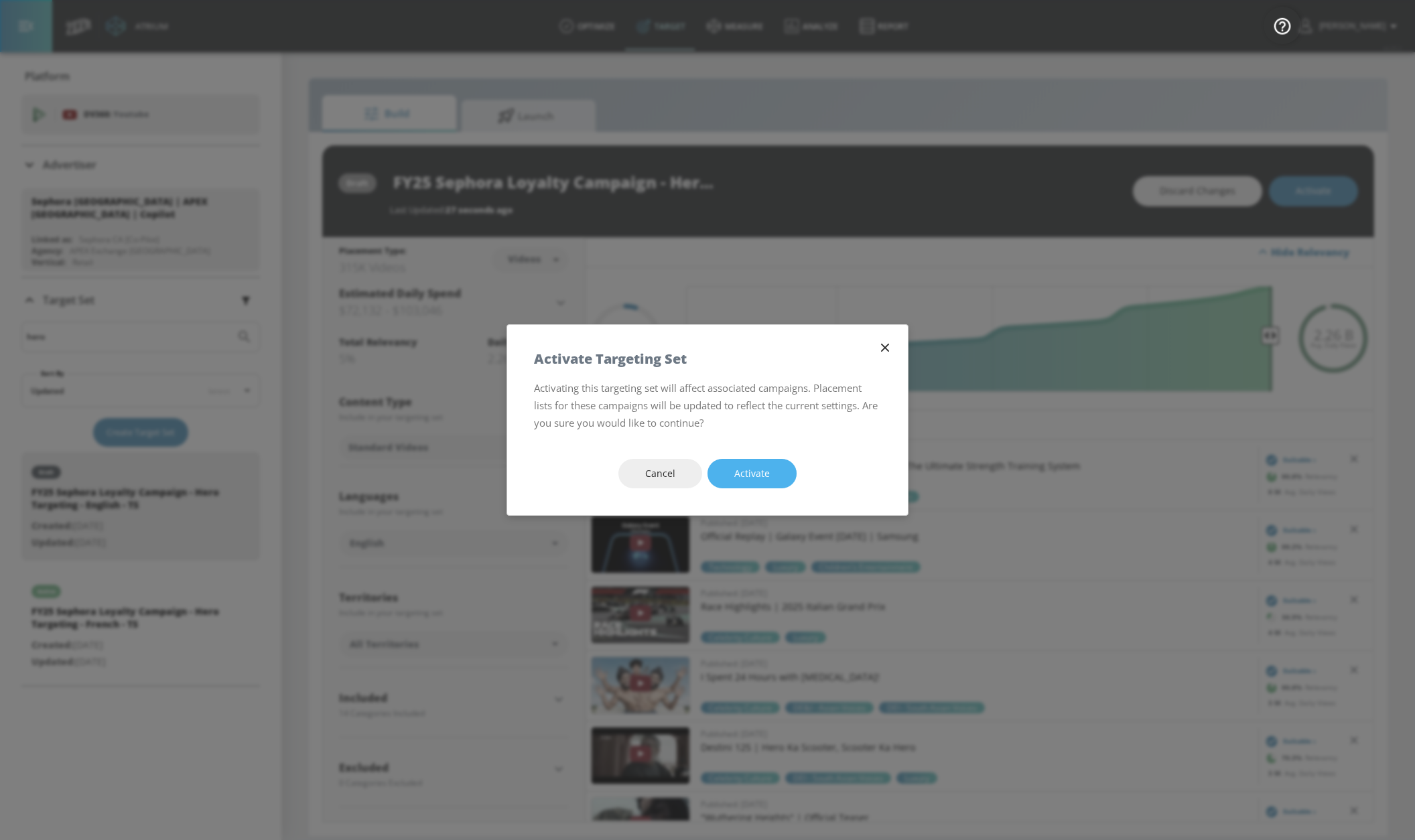
click at [785, 472] on button "Activate" at bounding box center [752, 473] width 89 height 30
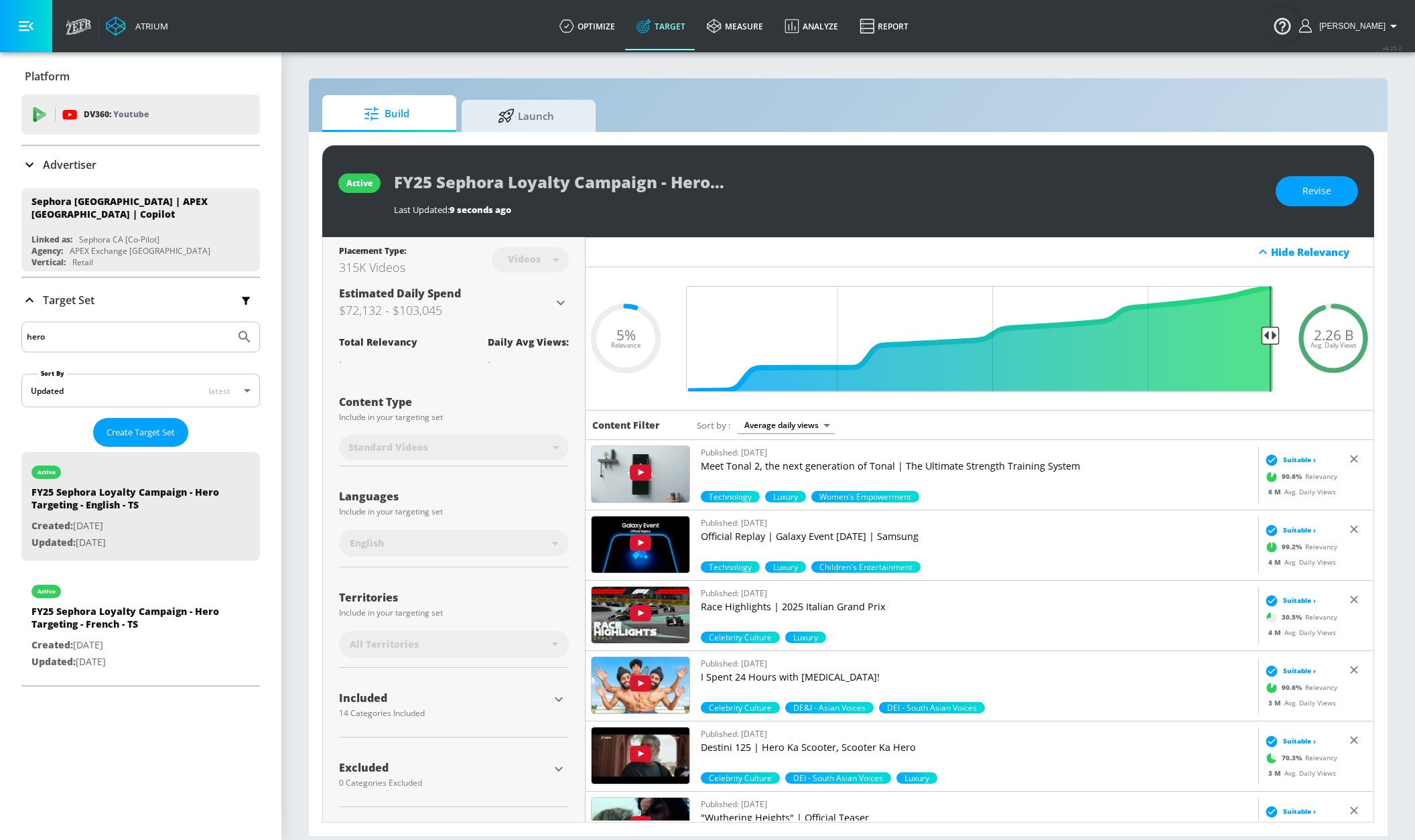
click at [121, 339] on input "hero" at bounding box center [128, 337] width 203 height 17
type input "h"
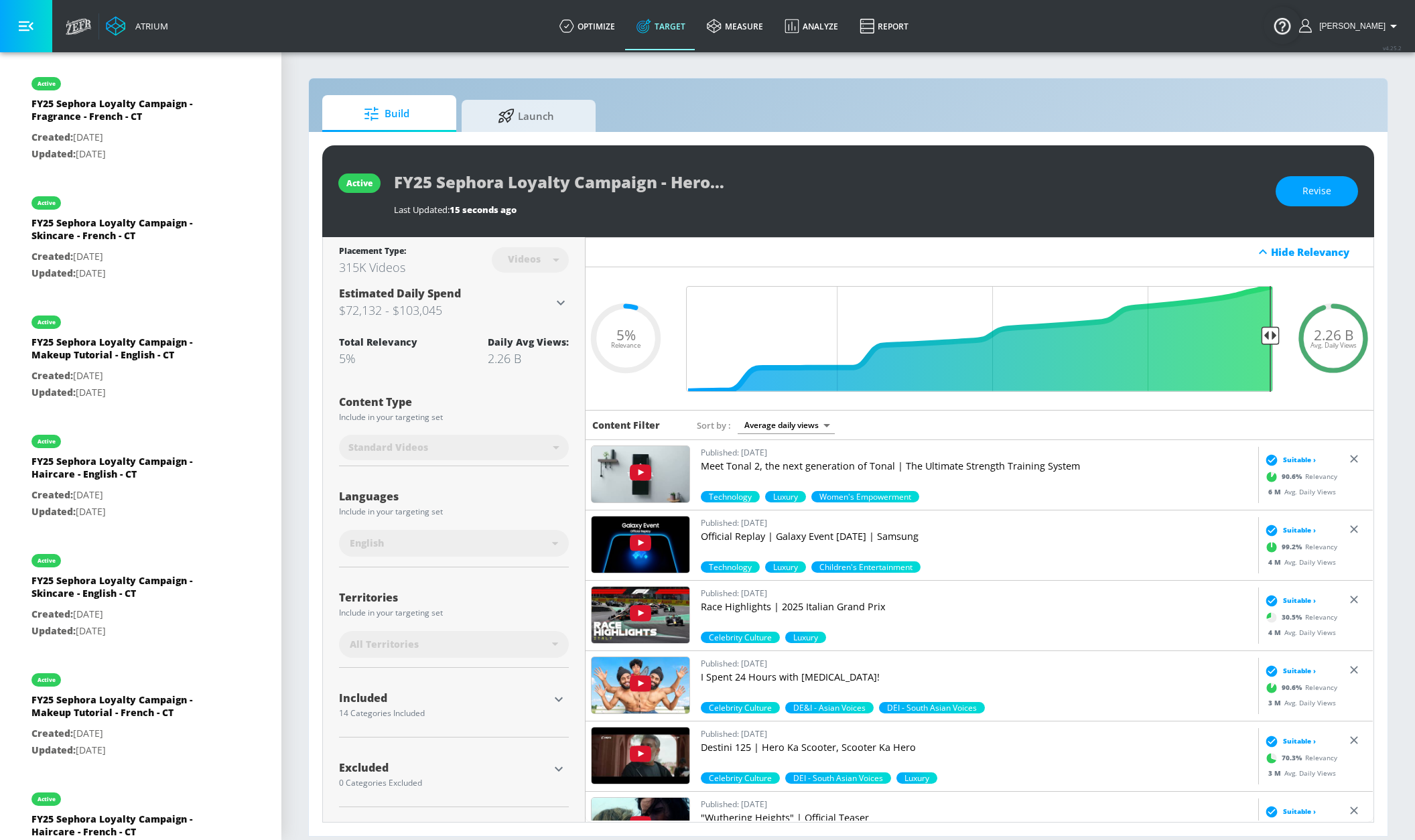
scroll to position [629, 0]
click at [135, 152] on p "Updated: [DATE]" at bounding box center [125, 152] width 188 height 17
type input "FY25 Sephora Loyalty Campaign - Fragrance - French - CT"
type input "channels"
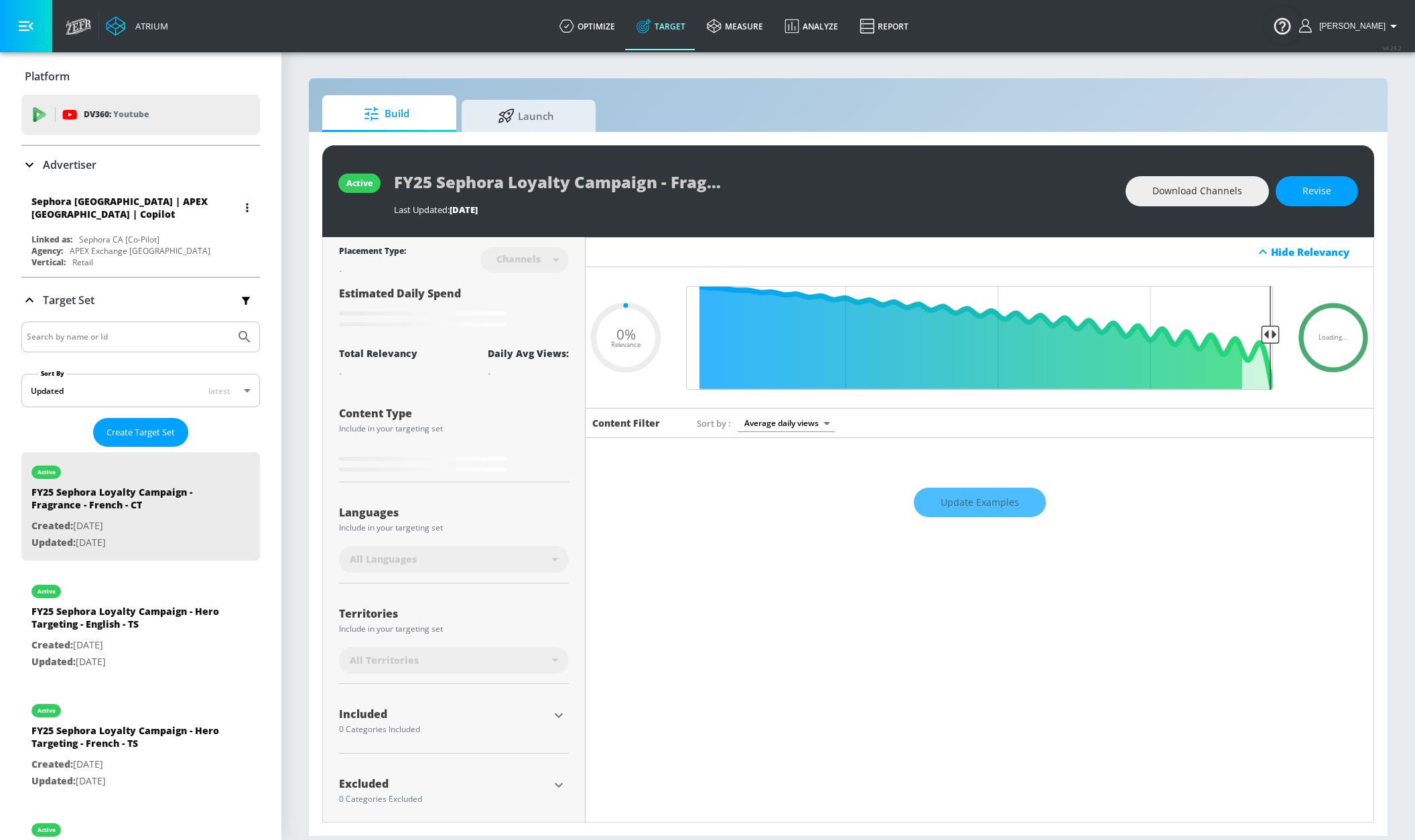
type input "0.76"
